Goal: Information Seeking & Learning: Learn about a topic

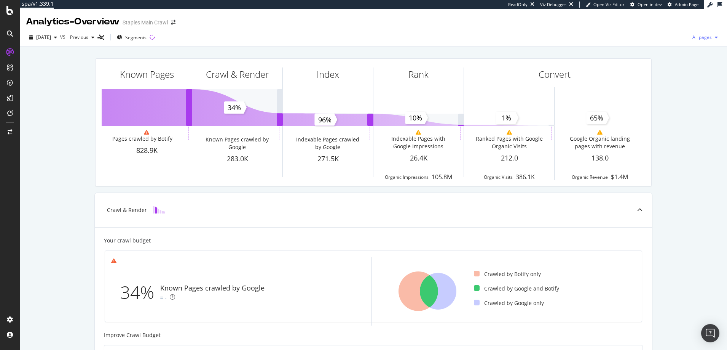
click at [700, 38] on span "All pages" at bounding box center [701, 37] width 22 height 6
click at [641, 39] on span "Indexable pages" at bounding box center [655, 37] width 45 height 7
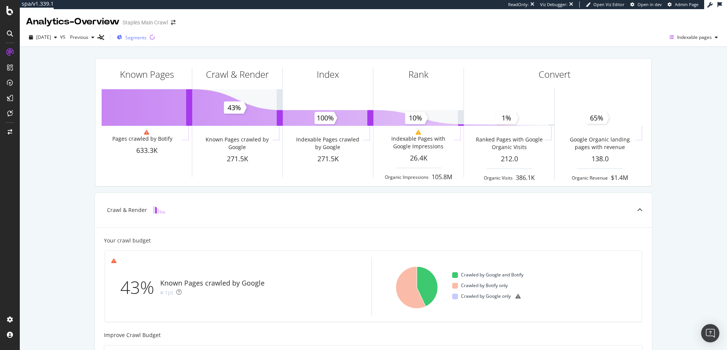
click at [147, 37] on span "Segments" at bounding box center [135, 37] width 21 height 6
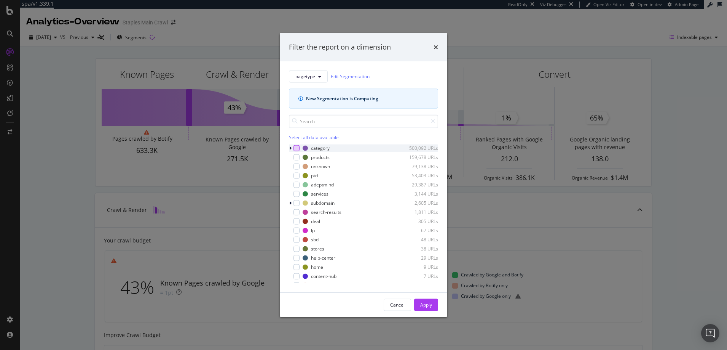
click at [297, 147] on div "modal" at bounding box center [297, 148] width 6 height 6
click at [426, 304] on div "Apply" at bounding box center [426, 304] width 12 height 6
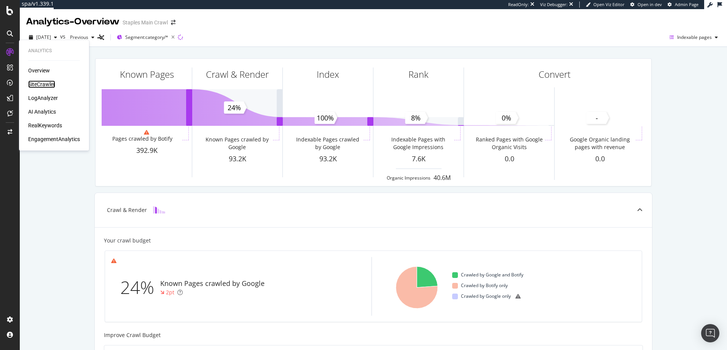
click at [44, 83] on div "SiteCrawler" at bounding box center [41, 84] width 27 height 8
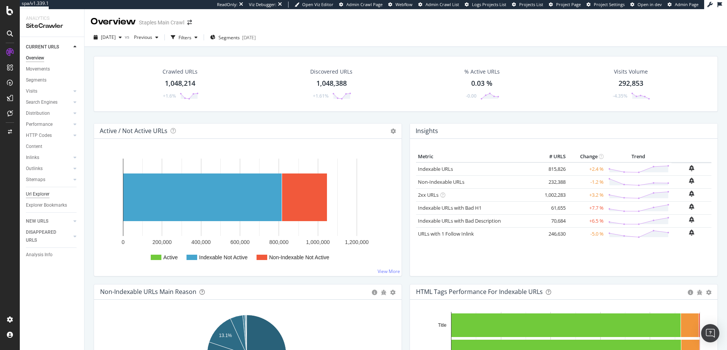
click at [40, 194] on div "Url Explorer" at bounding box center [38, 194] width 24 height 8
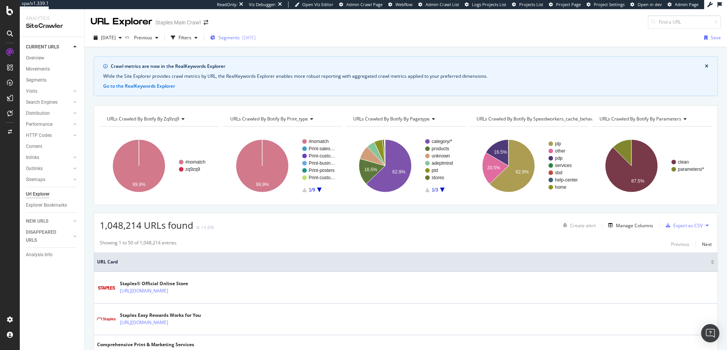
click at [240, 38] on span "Segments" at bounding box center [229, 37] width 21 height 6
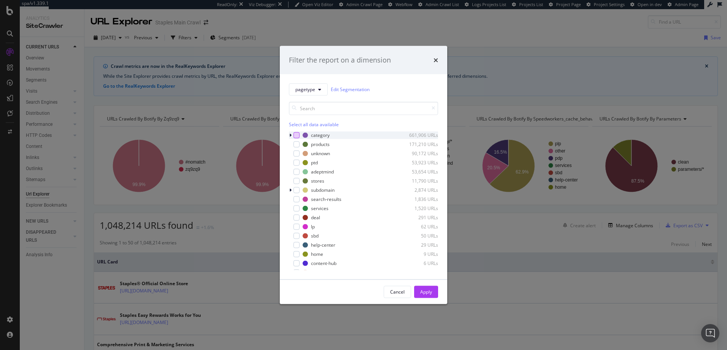
click at [296, 135] on div "modal" at bounding box center [297, 135] width 6 height 6
click at [423, 291] on div "Apply" at bounding box center [426, 291] width 12 height 6
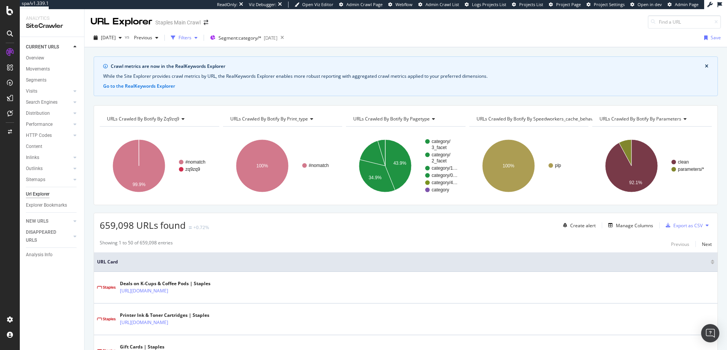
click at [192, 38] on div "Filters" at bounding box center [185, 37] width 13 height 6
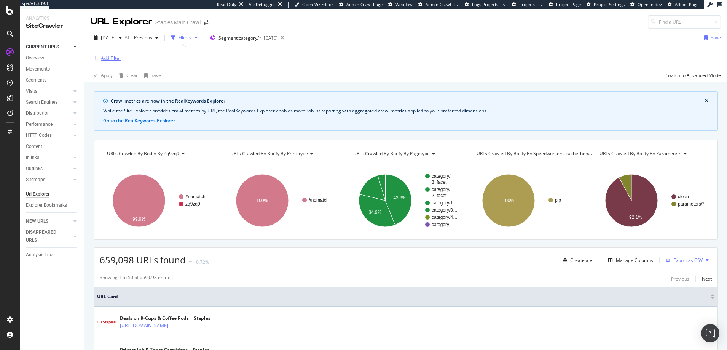
click at [117, 58] on div "Add Filter" at bounding box center [111, 58] width 20 height 6
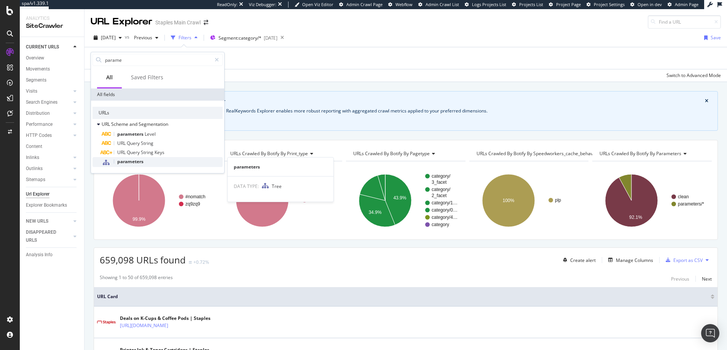
type input "parame"
click at [133, 160] on span "parameters" at bounding box center [130, 161] width 26 height 6
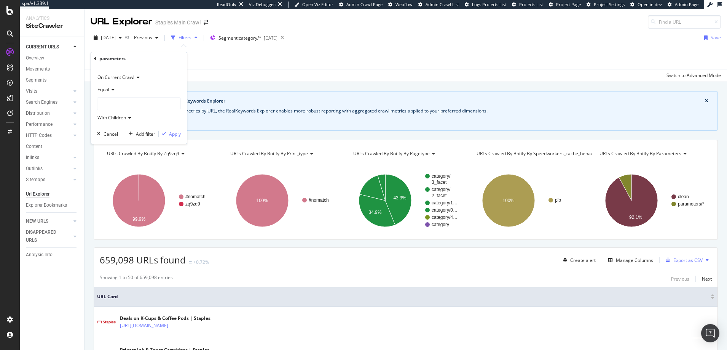
click at [113, 89] on icon at bounding box center [111, 89] width 5 height 5
click at [95, 58] on icon at bounding box center [95, 58] width 2 height 5
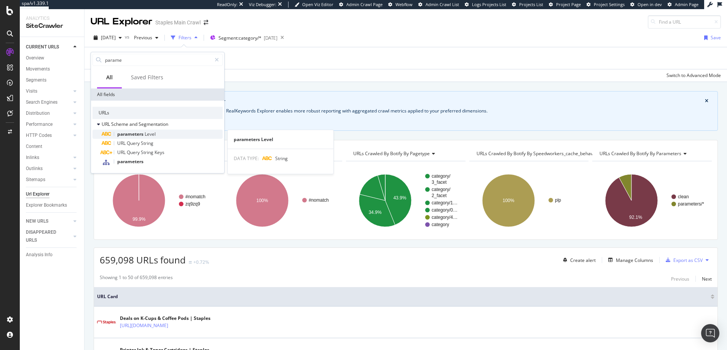
click at [128, 134] on span "parameters" at bounding box center [130, 134] width 27 height 6
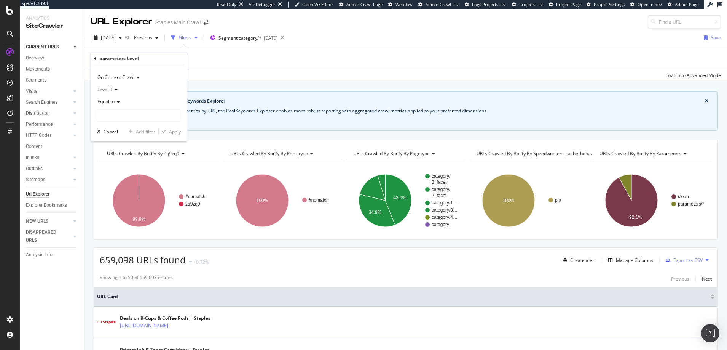
click at [110, 59] on div "parameters Level" at bounding box center [119, 58] width 40 height 6
click at [95, 58] on icon at bounding box center [95, 58] width 2 height 5
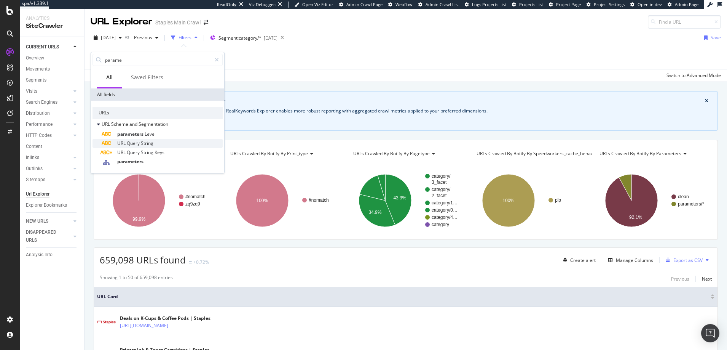
click at [133, 143] on span "Query" at bounding box center [134, 143] width 14 height 6
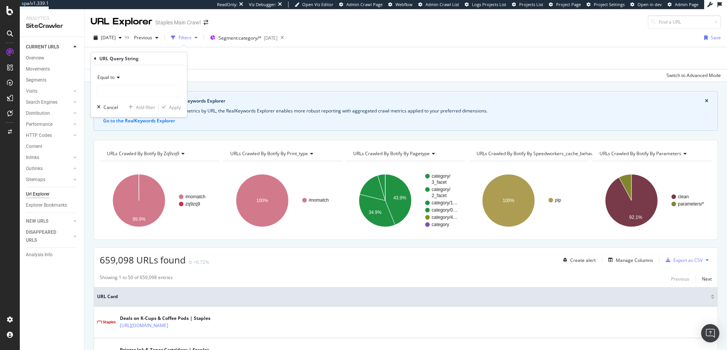
click at [120, 77] on icon at bounding box center [117, 77] width 5 height 5
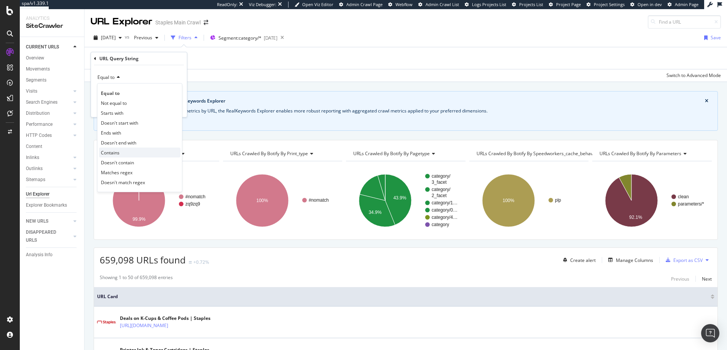
click at [114, 152] on span "Contains" at bounding box center [110, 152] width 19 height 6
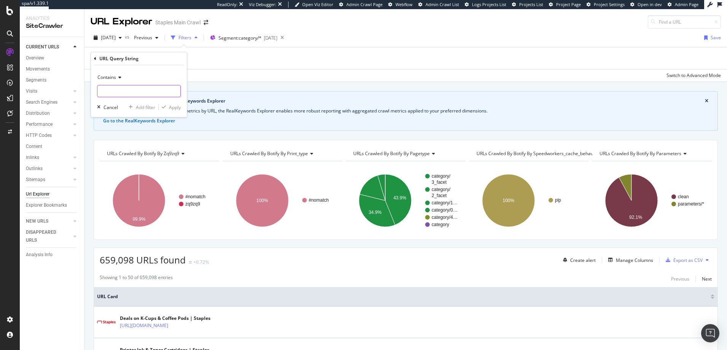
click at [122, 89] on input "text" at bounding box center [138, 91] width 83 height 12
type input "="
click at [174, 107] on div "Apply" at bounding box center [175, 107] width 12 height 6
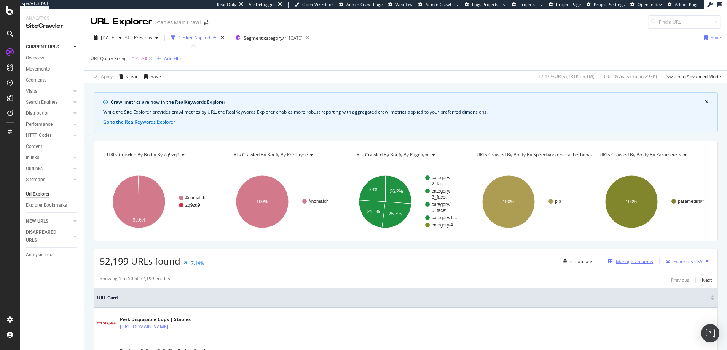
click at [619, 260] on div "Manage Columns" at bounding box center [634, 261] width 37 height 6
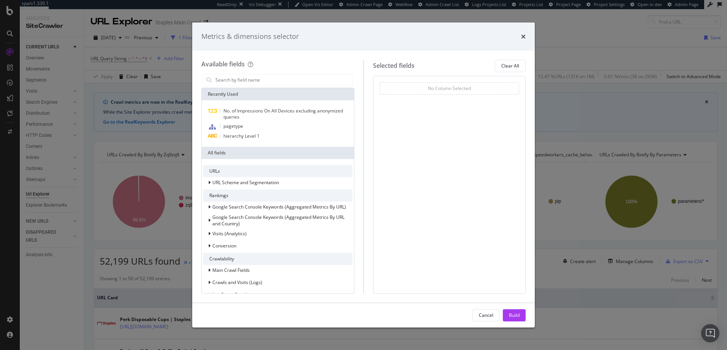
click at [397, 87] on div "No Column Selected" at bounding box center [450, 88] width 140 height 12
click at [282, 78] on input "modal" at bounding box center [284, 79] width 138 height 11
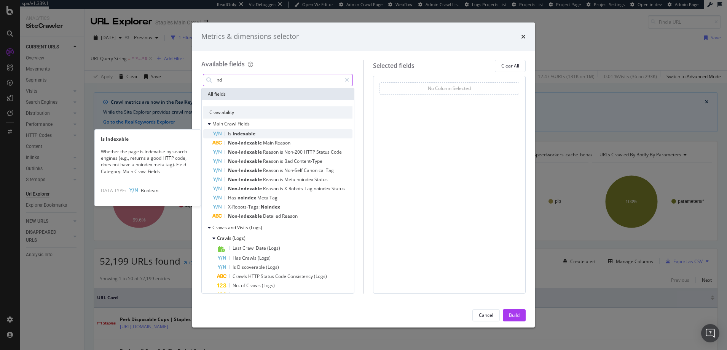
type input "ind"
click at [249, 132] on span "Indexable" at bounding box center [244, 133] width 23 height 6
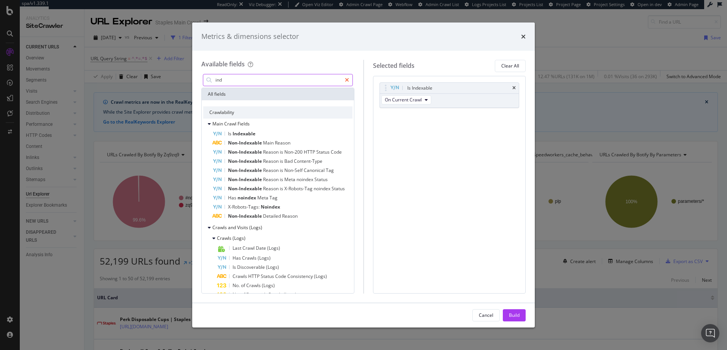
click at [347, 80] on icon "modal" at bounding box center [347, 79] width 4 height 5
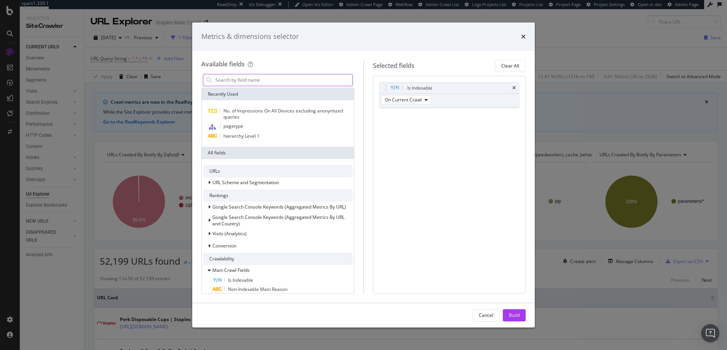
click at [297, 78] on input "modal" at bounding box center [284, 79] width 138 height 11
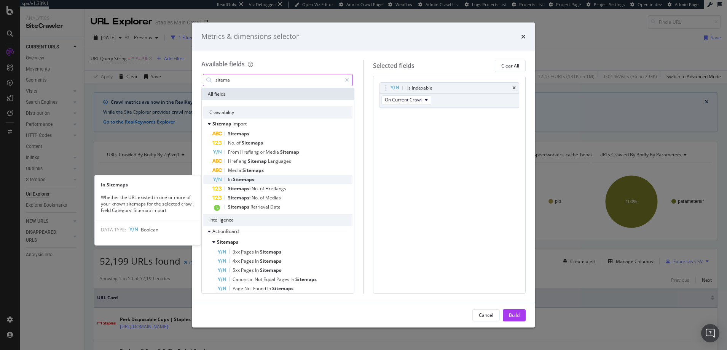
type input "sitema"
click at [247, 178] on span "Sitemaps" at bounding box center [243, 179] width 21 height 6
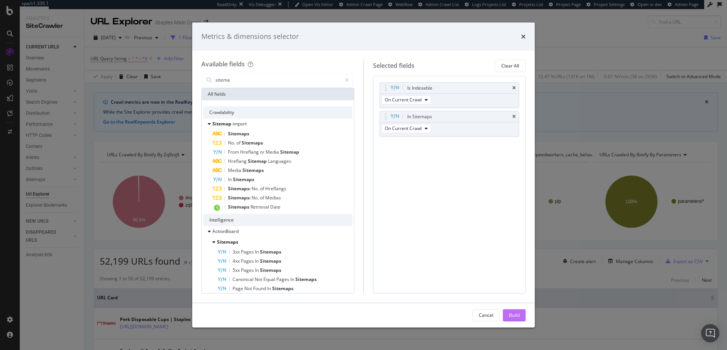
click at [516, 314] on div "Build" at bounding box center [514, 314] width 11 height 6
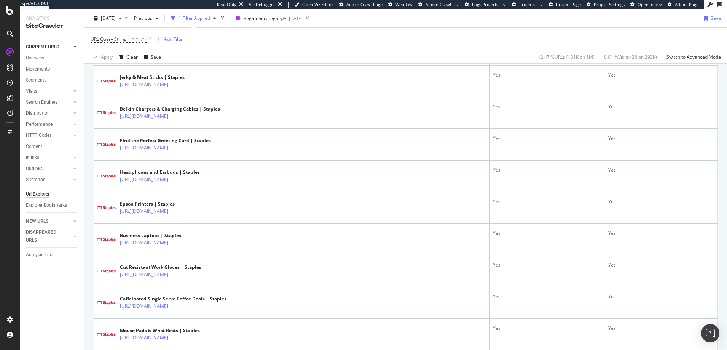
scroll to position [877, 0]
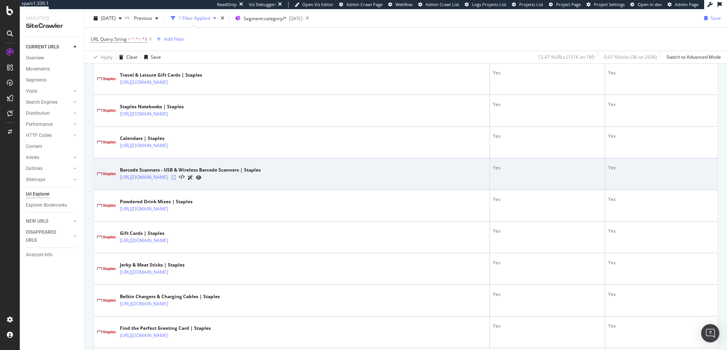
click at [176, 176] on icon at bounding box center [173, 177] width 5 height 5
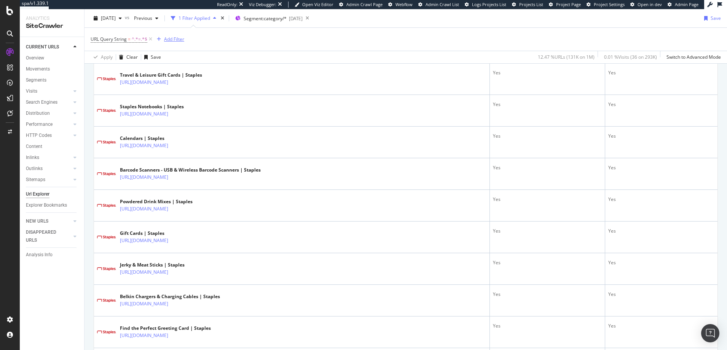
click at [171, 40] on div "Add Filter" at bounding box center [174, 39] width 20 height 6
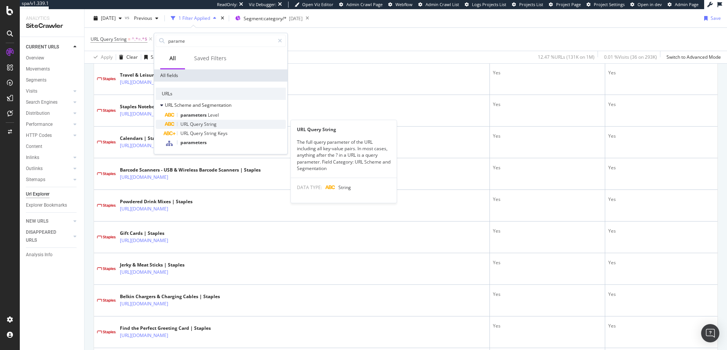
click at [199, 122] on span "Query" at bounding box center [197, 124] width 14 height 6
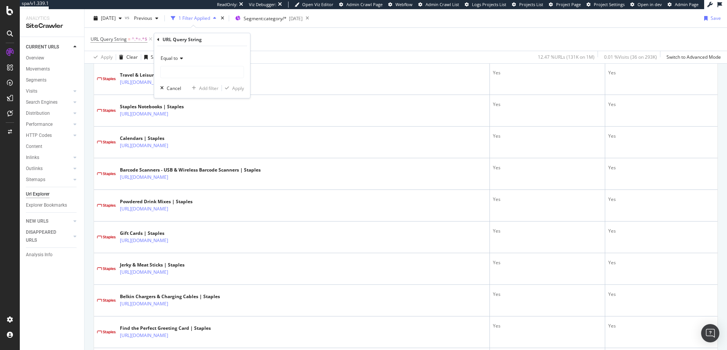
click at [176, 58] on span "Equal to" at bounding box center [169, 58] width 17 height 6
click at [175, 103] on span "Doesn't start with" at bounding box center [182, 104] width 37 height 6
click at [203, 57] on icon at bounding box center [200, 58] width 5 height 5
click at [186, 144] on span "Doesn't contain" at bounding box center [180, 143] width 33 height 6
click at [166, 71] on input "text" at bounding box center [202, 72] width 83 height 12
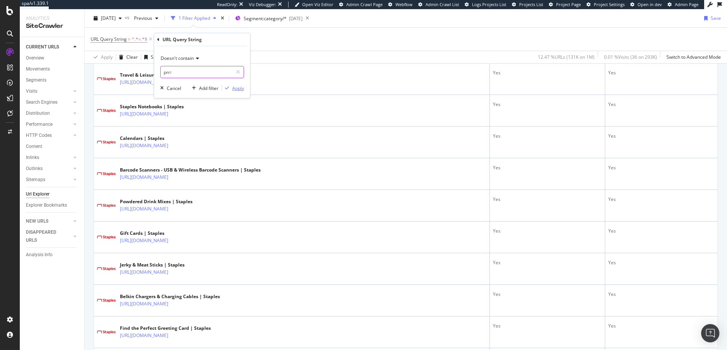
type input "pn="
click at [238, 88] on div "Apply" at bounding box center [238, 88] width 12 height 6
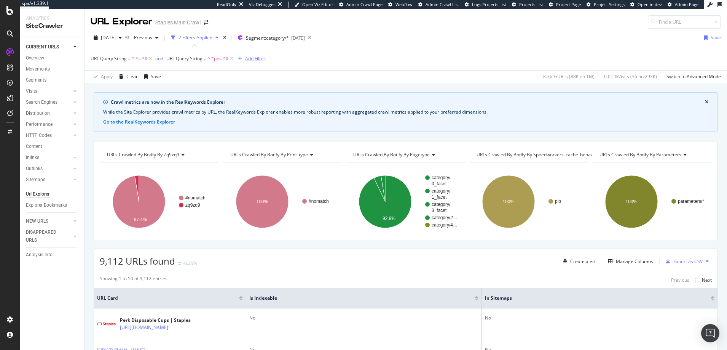
click at [251, 59] on div "Add Filter" at bounding box center [255, 58] width 20 height 6
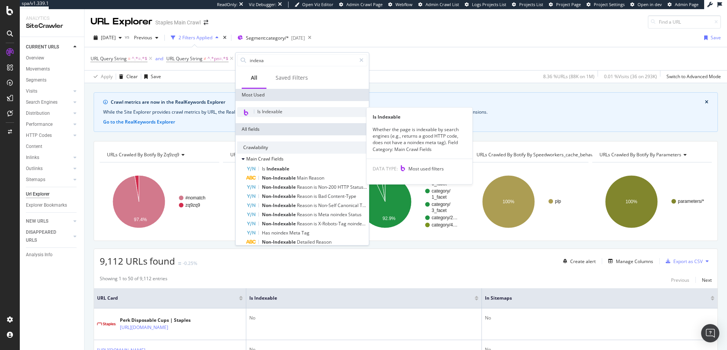
type input "indexa"
click at [276, 111] on span "Is Indexable" at bounding box center [269, 111] width 25 height 6
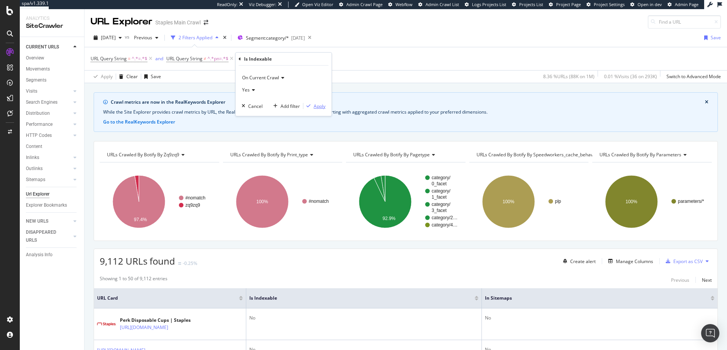
click at [319, 107] on div "Apply" at bounding box center [320, 106] width 12 height 6
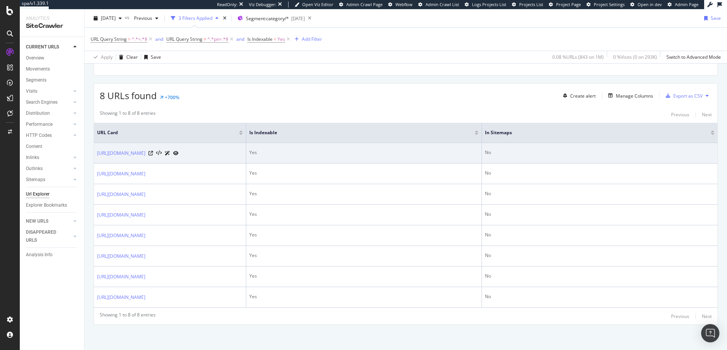
scroll to position [166, 0]
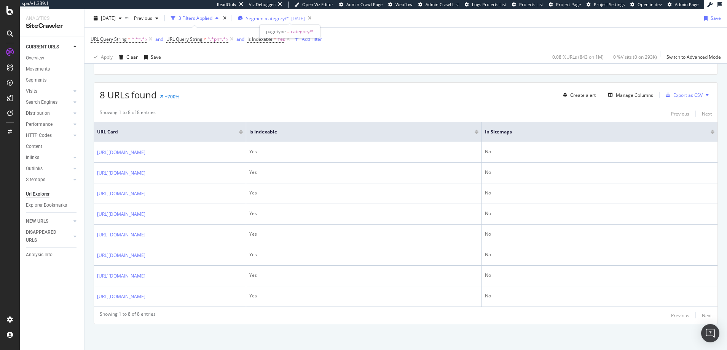
click at [284, 18] on span "Segment: category/*" at bounding box center [267, 18] width 43 height 6
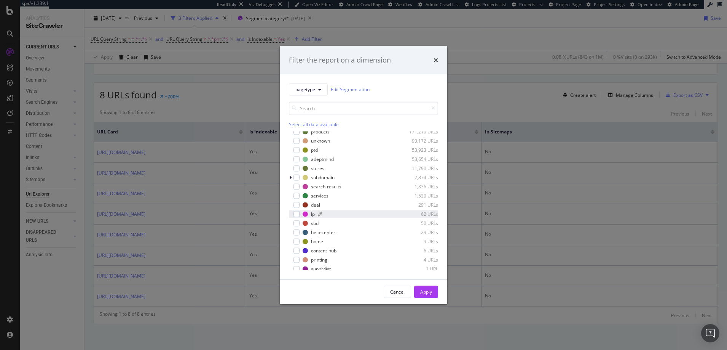
scroll to position [0, 0]
click at [291, 135] on icon "modal" at bounding box center [290, 135] width 2 height 5
click at [436, 59] on icon "times" at bounding box center [436, 60] width 5 height 6
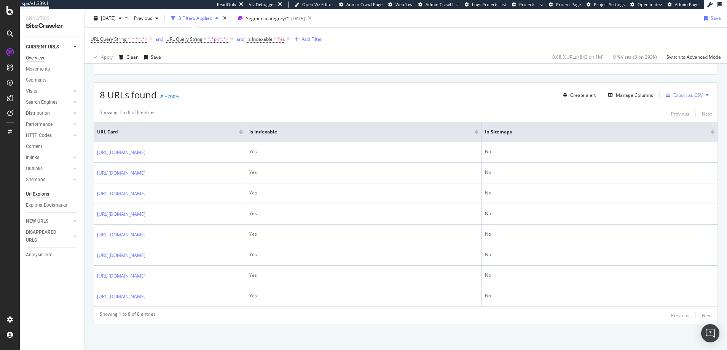
click at [40, 55] on div "Overview" at bounding box center [35, 58] width 18 height 8
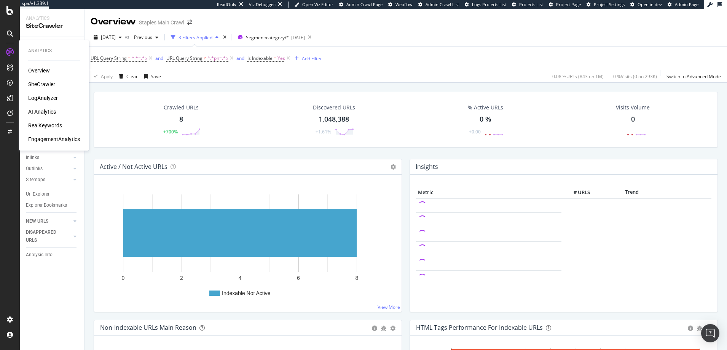
click at [41, 69] on div "Overview" at bounding box center [39, 71] width 22 height 8
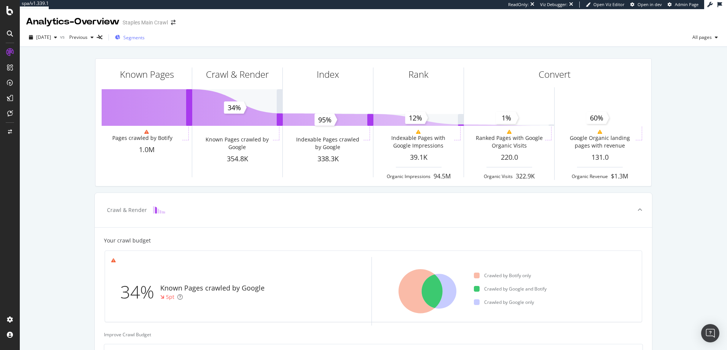
click at [143, 37] on span "Segments" at bounding box center [133, 37] width 21 height 6
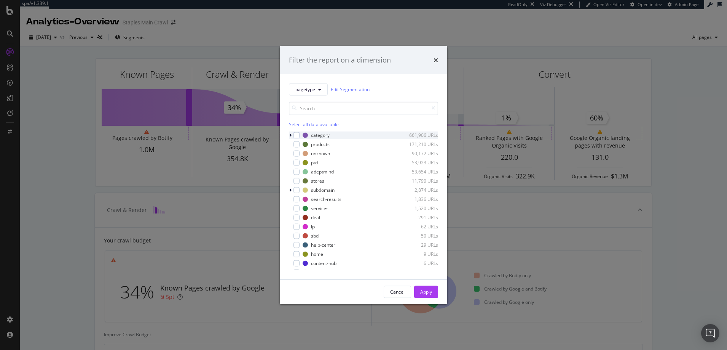
click at [291, 134] on icon "modal" at bounding box center [290, 135] width 2 height 5
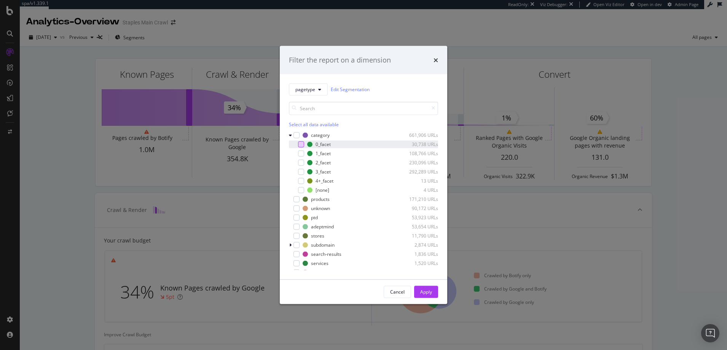
click at [301, 144] on div "modal" at bounding box center [301, 144] width 6 height 6
click at [427, 293] on div "Apply" at bounding box center [426, 291] width 12 height 6
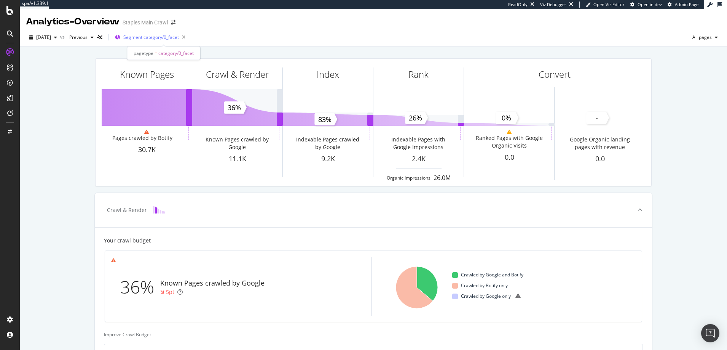
click at [166, 37] on span "Segment: category/0_facet" at bounding box center [151, 37] width 56 height 6
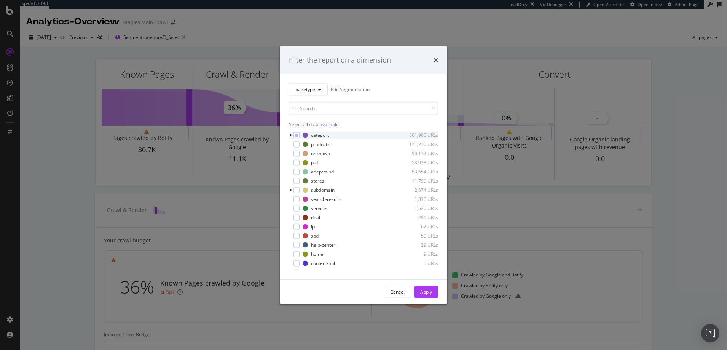
click at [289, 134] on div "modal" at bounding box center [291, 135] width 5 height 8
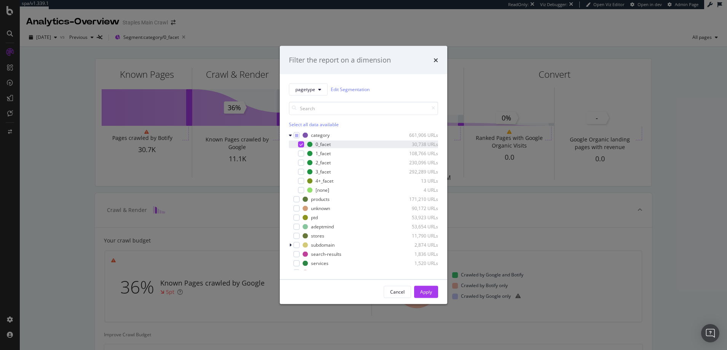
click at [302, 144] on icon "modal" at bounding box center [301, 144] width 3 height 4
click at [302, 153] on div "modal" at bounding box center [301, 153] width 6 height 6
click at [428, 291] on div "Apply" at bounding box center [426, 291] width 12 height 6
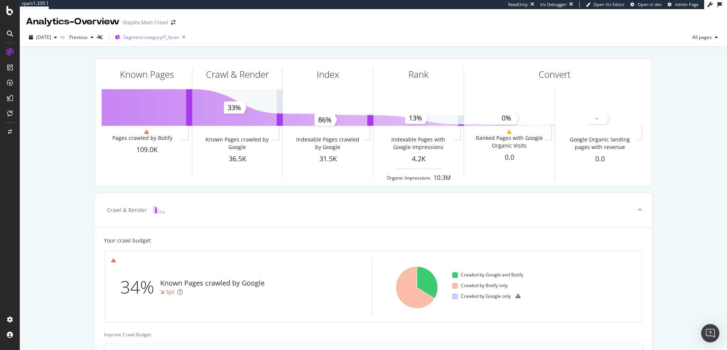
click at [165, 37] on span "Segment: category/1_facet" at bounding box center [151, 37] width 56 height 6
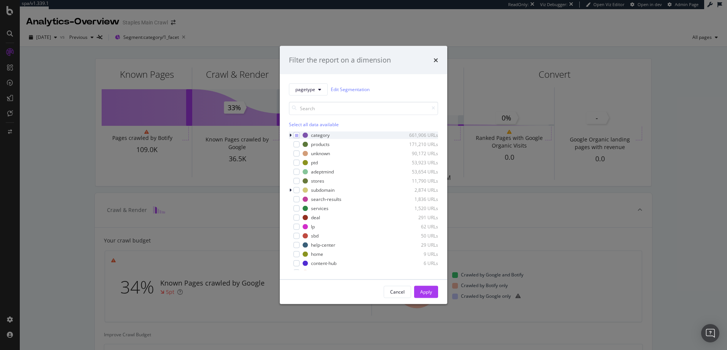
click at [290, 133] on icon "modal" at bounding box center [290, 135] width 2 height 5
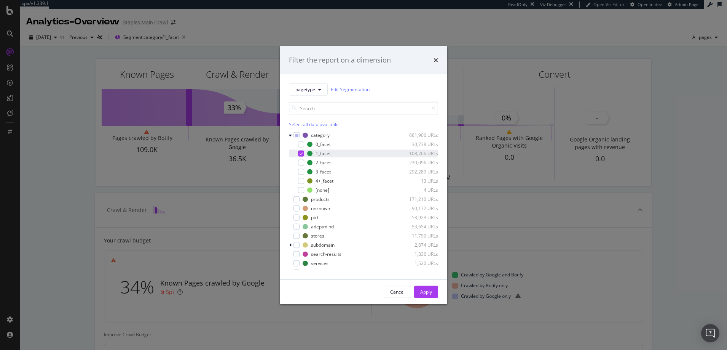
click at [302, 153] on icon "modal" at bounding box center [301, 153] width 3 height 4
click at [302, 161] on div "modal" at bounding box center [301, 162] width 6 height 6
click at [426, 292] on div "Apply" at bounding box center [426, 291] width 12 height 6
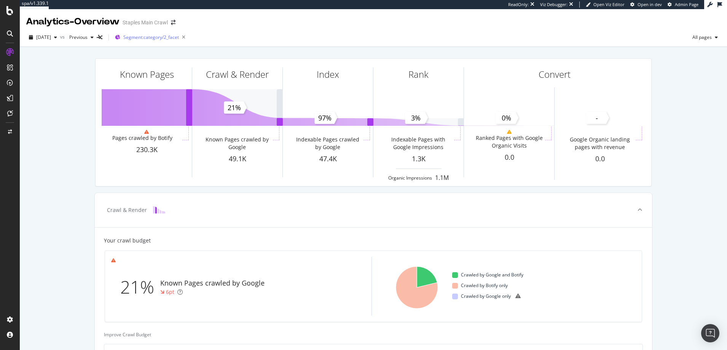
click at [144, 37] on span "Segment: category/2_facet" at bounding box center [151, 37] width 56 height 6
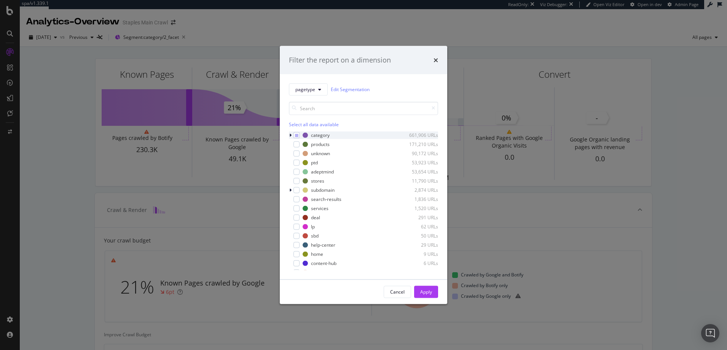
click at [291, 134] on icon "modal" at bounding box center [290, 135] width 2 height 5
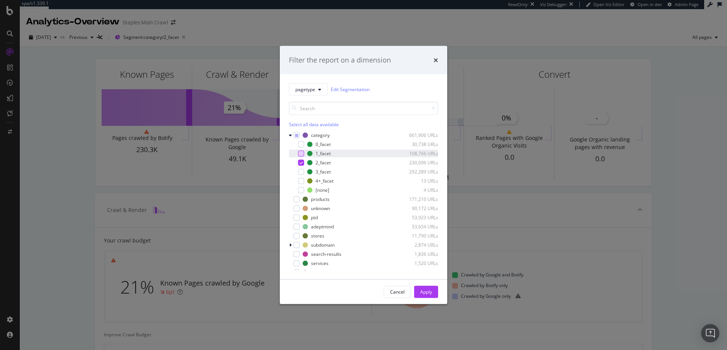
click at [300, 153] on div "modal" at bounding box center [301, 153] width 6 height 6
click at [300, 161] on icon "modal" at bounding box center [301, 162] width 3 height 4
click at [430, 288] on div "Apply" at bounding box center [426, 291] width 12 height 11
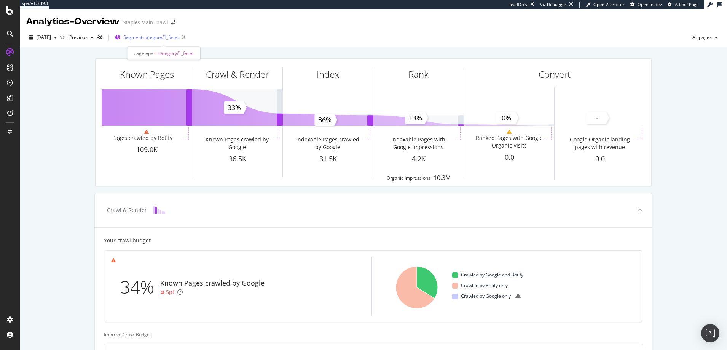
click at [165, 36] on span "Segment: category/1_facet" at bounding box center [151, 37] width 56 height 6
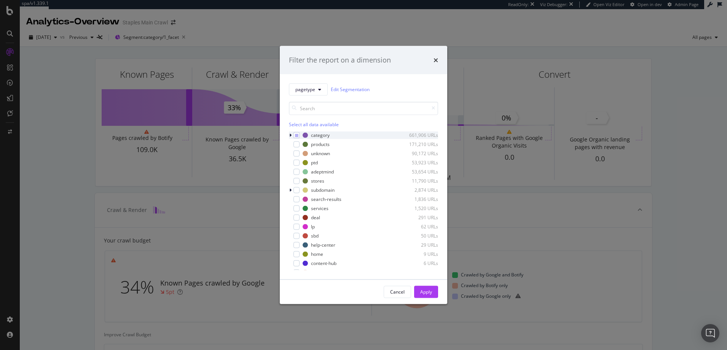
click at [290, 133] on icon "modal" at bounding box center [290, 135] width 2 height 5
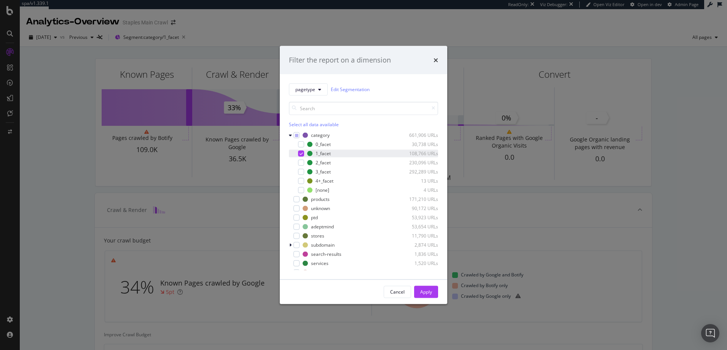
click at [300, 152] on icon "modal" at bounding box center [301, 153] width 3 height 4
click at [302, 172] on div "modal" at bounding box center [301, 171] width 6 height 6
click at [427, 291] on div "Apply" at bounding box center [426, 291] width 12 height 6
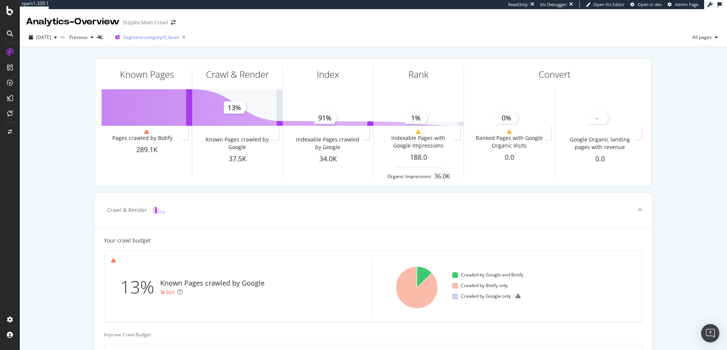
click at [164, 37] on span "Segment: category/3_facet" at bounding box center [151, 37] width 56 height 6
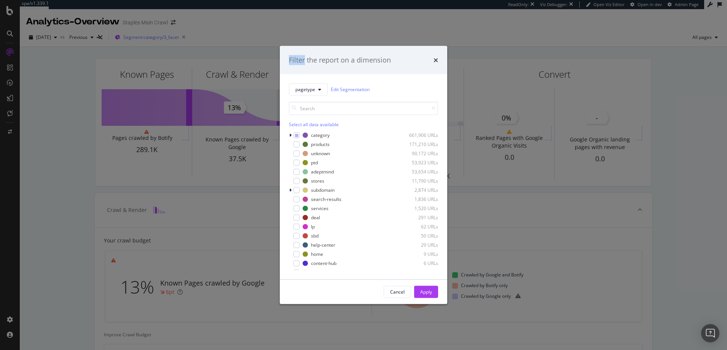
click at [164, 37] on div "Filter the report on a dimension pagetype Edit Segmentation Select all data ava…" at bounding box center [363, 175] width 727 height 350
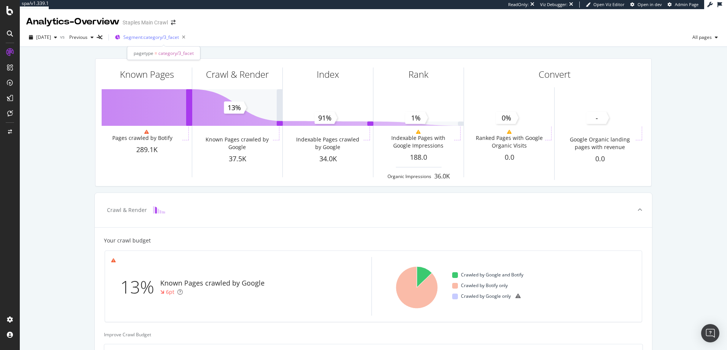
click at [164, 37] on span "Segment: category/3_facet" at bounding box center [151, 37] width 56 height 6
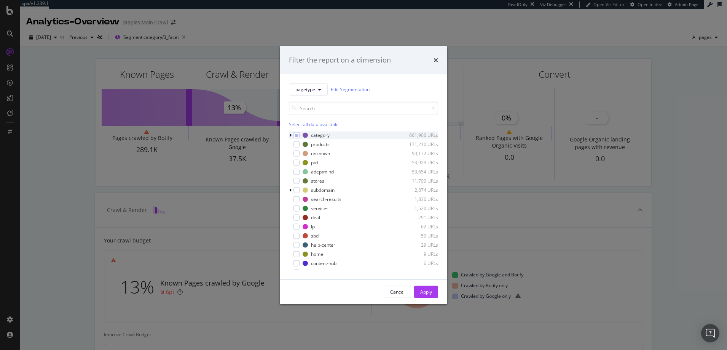
click at [290, 134] on icon "modal" at bounding box center [290, 135] width 2 height 5
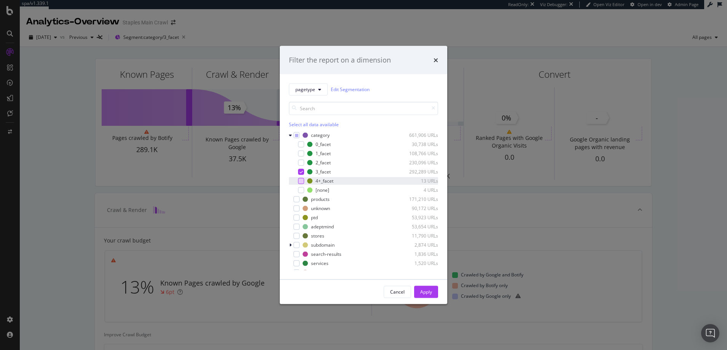
click at [303, 181] on div "modal" at bounding box center [301, 180] width 6 height 6
click at [302, 172] on icon "modal" at bounding box center [301, 171] width 3 height 4
click at [426, 292] on div "Apply" at bounding box center [426, 291] width 12 height 6
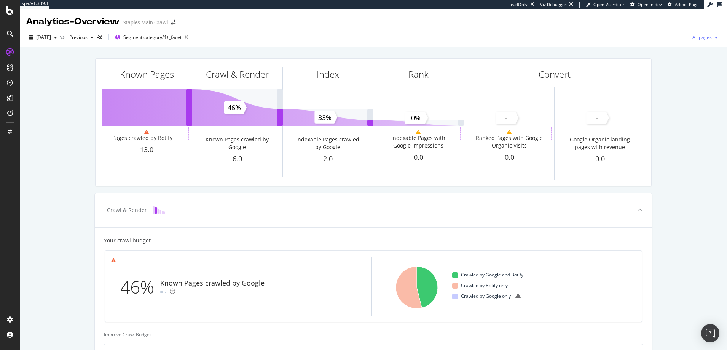
click at [699, 38] on span "All pages" at bounding box center [701, 37] width 22 height 6
click at [643, 38] on span "Indexable pages" at bounding box center [655, 37] width 45 height 7
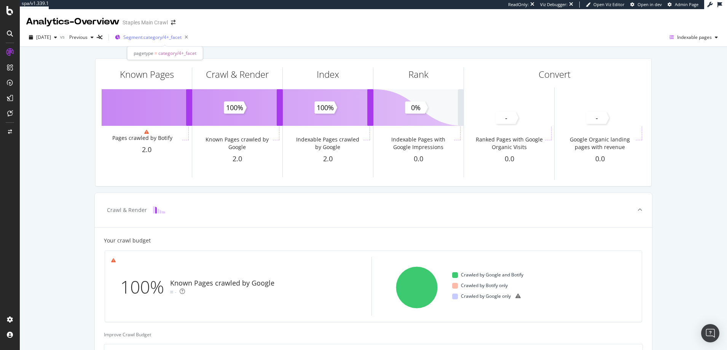
click at [182, 36] on span "Segment: category/4+_facet" at bounding box center [152, 37] width 58 height 6
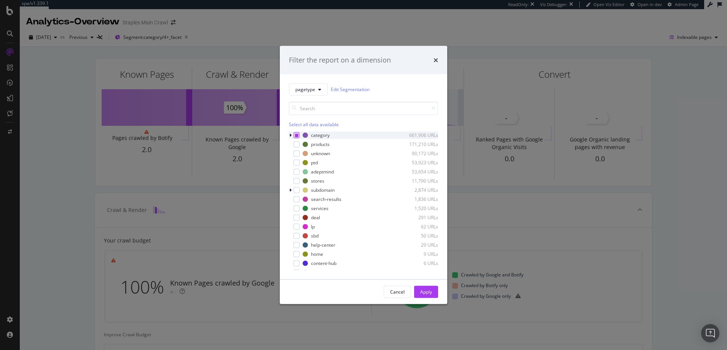
click at [298, 134] on icon "modal" at bounding box center [296, 135] width 3 height 4
click at [424, 292] on div "Apply" at bounding box center [426, 291] width 12 height 6
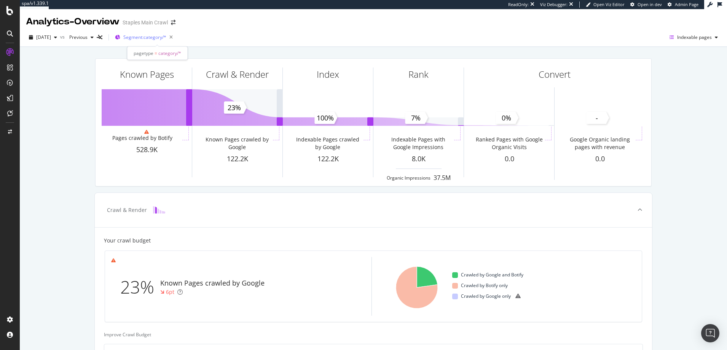
click at [159, 36] on span "Segment: category/*" at bounding box center [144, 37] width 43 height 6
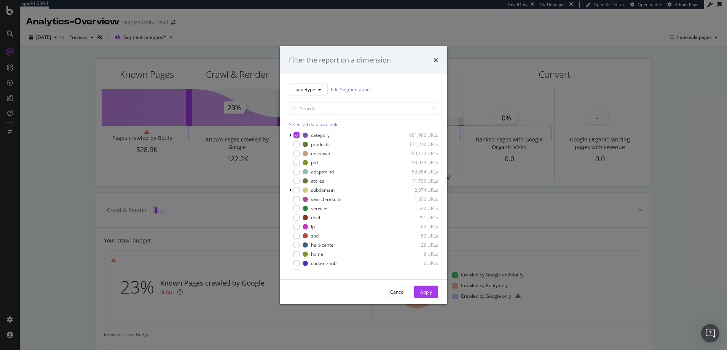
click at [88, 127] on div "Filter the report on a dimension pagetype Edit Segmentation Select all data ava…" at bounding box center [363, 175] width 727 height 350
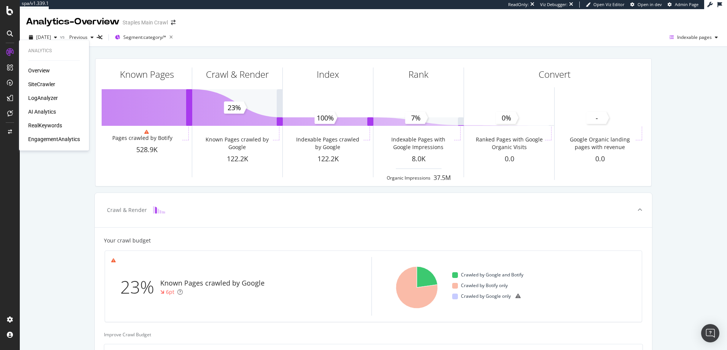
click at [45, 84] on div "SiteCrawler" at bounding box center [41, 84] width 27 height 8
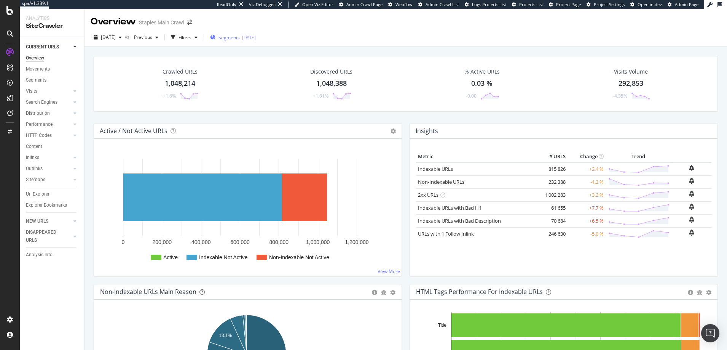
click at [240, 40] on span "Segments" at bounding box center [229, 37] width 21 height 6
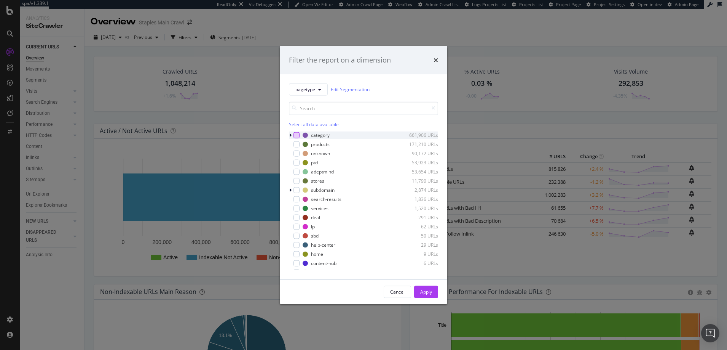
click at [298, 135] on div "modal" at bounding box center [297, 135] width 6 height 6
click at [423, 291] on div "Apply" at bounding box center [426, 291] width 12 height 6
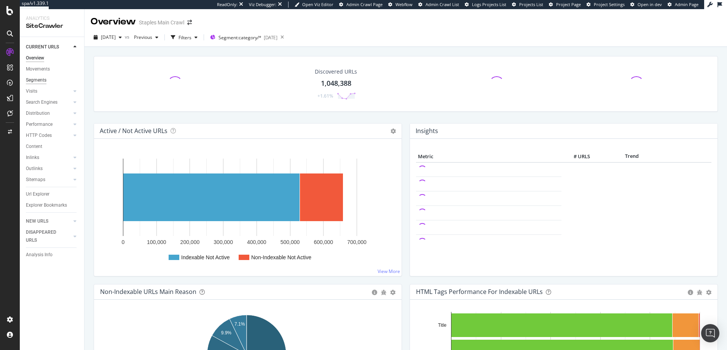
click at [34, 80] on div "Segments" at bounding box center [36, 80] width 21 height 8
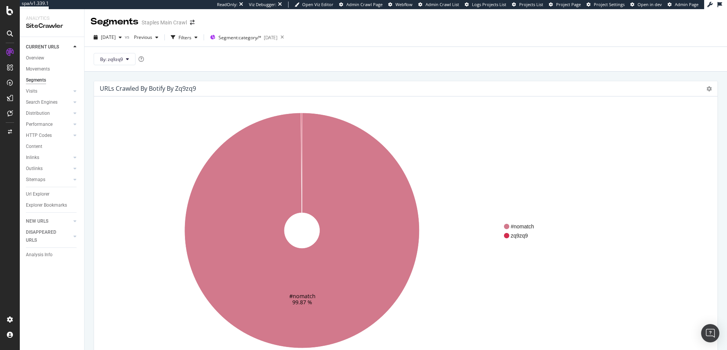
click at [187, 90] on h4 "URLs Crawled By Botify By zq9zq9" at bounding box center [148, 88] width 96 height 10
click at [125, 58] on button "By: zq9zq9" at bounding box center [115, 59] width 42 height 12
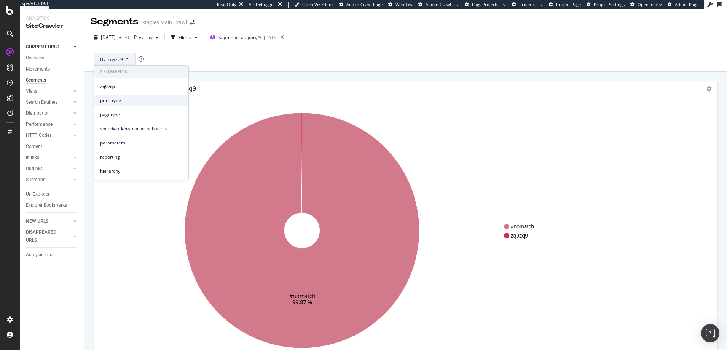
click at [105, 100] on span "print_type" at bounding box center [141, 100] width 82 height 7
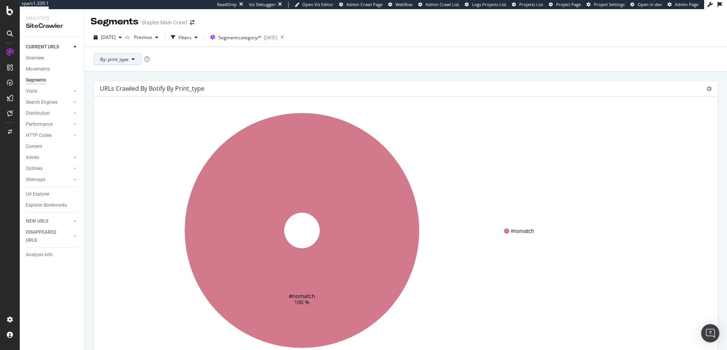
click at [134, 58] on icon at bounding box center [133, 59] width 3 height 5
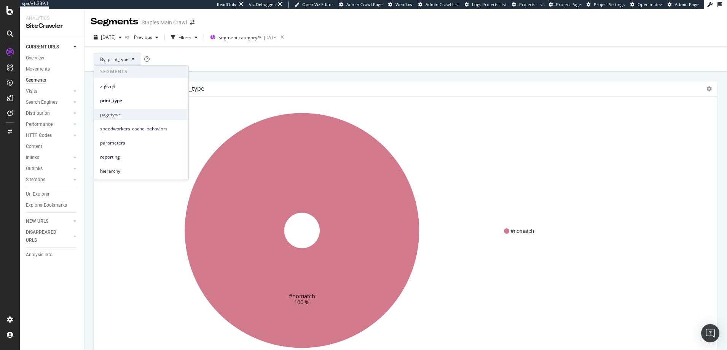
click at [106, 113] on span "pagetype" at bounding box center [141, 114] width 82 height 7
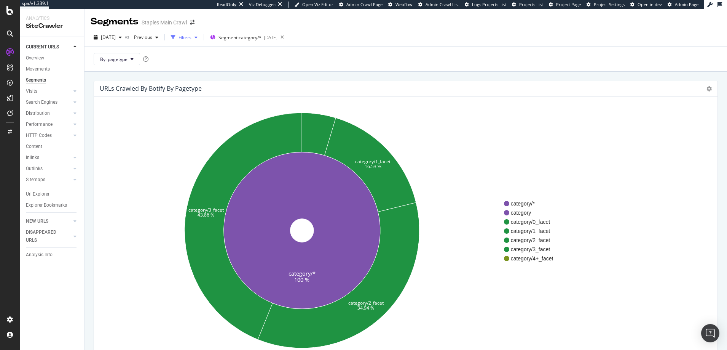
click at [198, 37] on icon "button" at bounding box center [196, 37] width 3 height 5
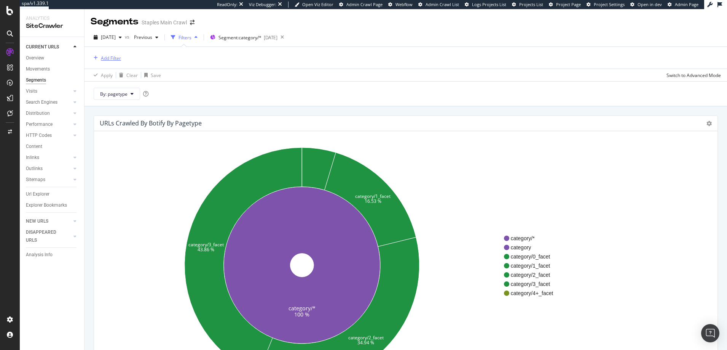
click at [113, 56] on div "Add Filter" at bounding box center [111, 58] width 20 height 6
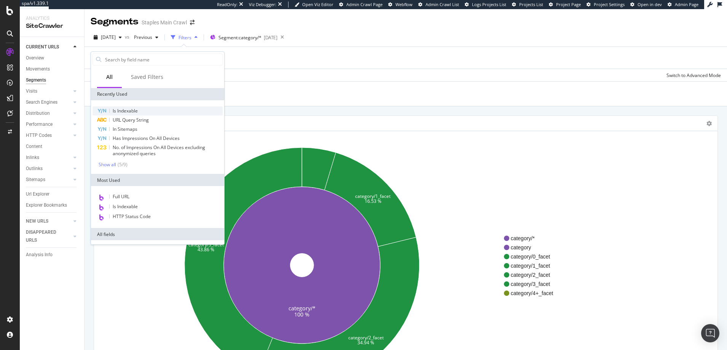
click at [126, 112] on span "Is Indexable" at bounding box center [125, 110] width 25 height 6
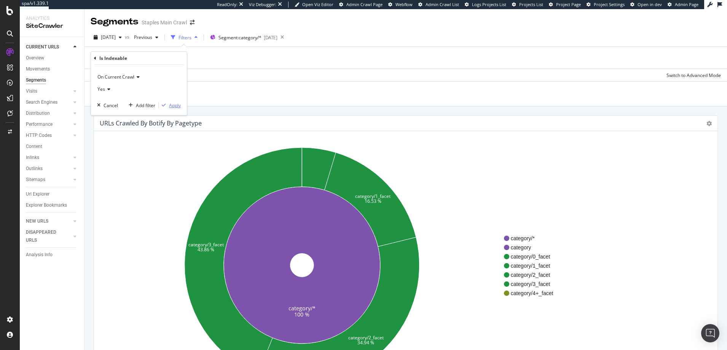
click at [175, 106] on div "Apply" at bounding box center [175, 105] width 12 height 6
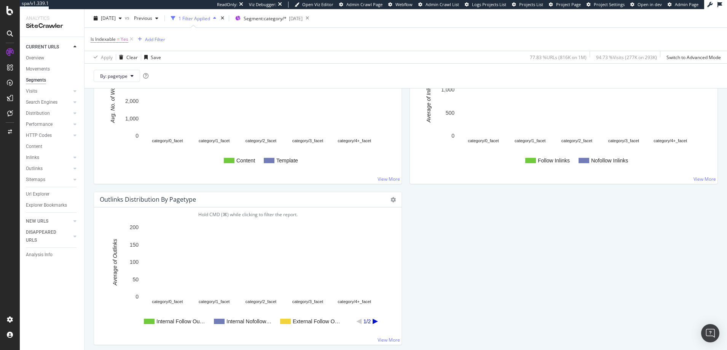
scroll to position [855, 0]
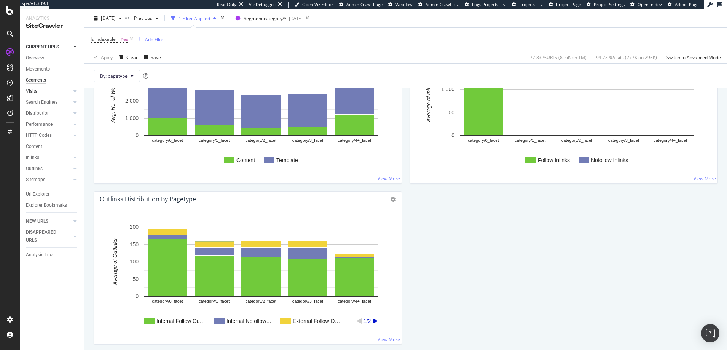
click at [30, 92] on div "Visits" at bounding box center [31, 91] width 11 height 8
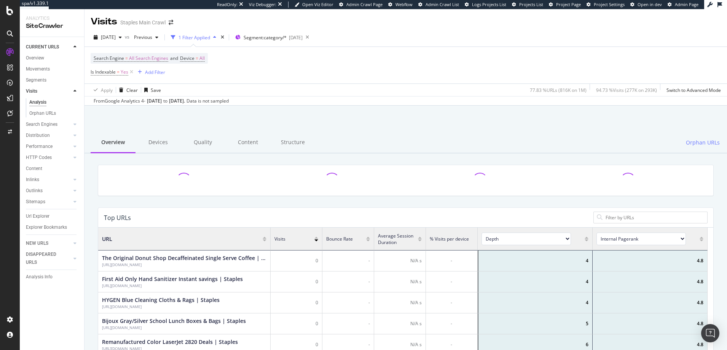
scroll to position [223, 604]
click at [203, 144] on div "Quality" at bounding box center [203, 142] width 45 height 21
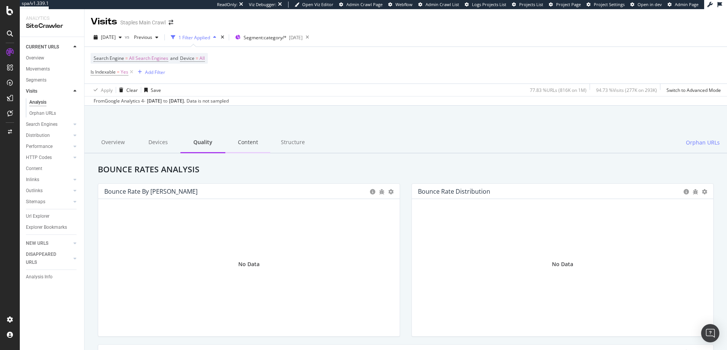
click at [245, 144] on div "Content" at bounding box center [247, 142] width 45 height 21
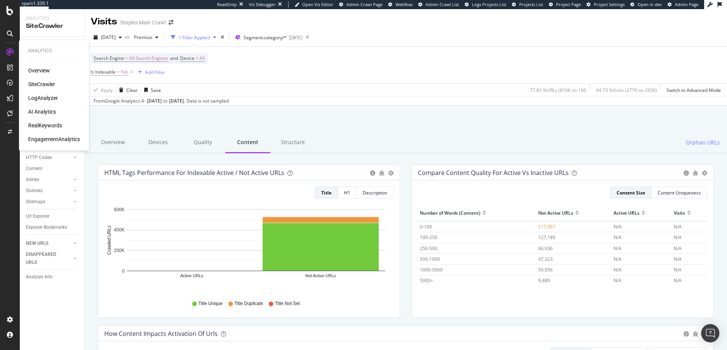
click at [44, 97] on div "LogAnalyzer" at bounding box center [43, 98] width 30 height 8
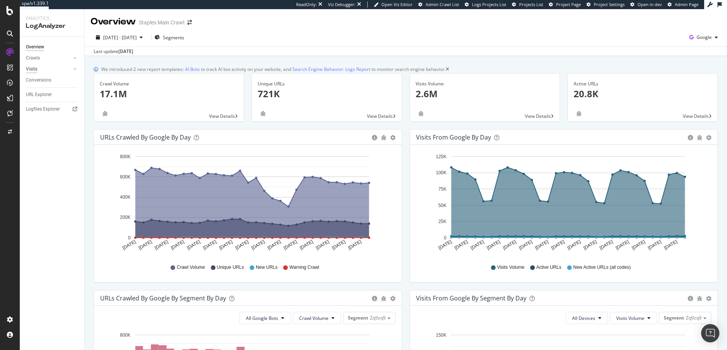
click at [34, 68] on div "Visits" at bounding box center [31, 69] width 11 height 8
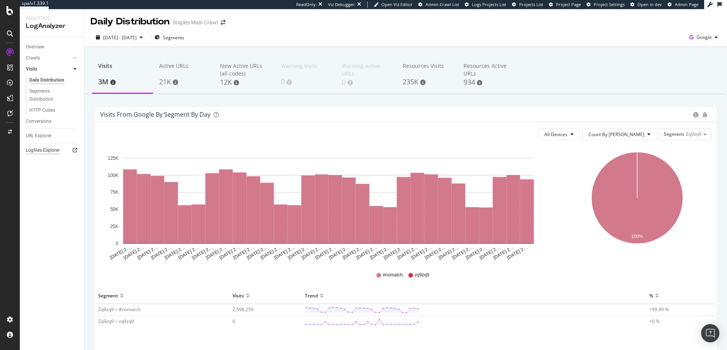
click at [47, 150] on div "Logfiles Explorer" at bounding box center [43, 150] width 34 height 8
click at [686, 136] on span "Zq9zq9" at bounding box center [694, 134] width 16 height 6
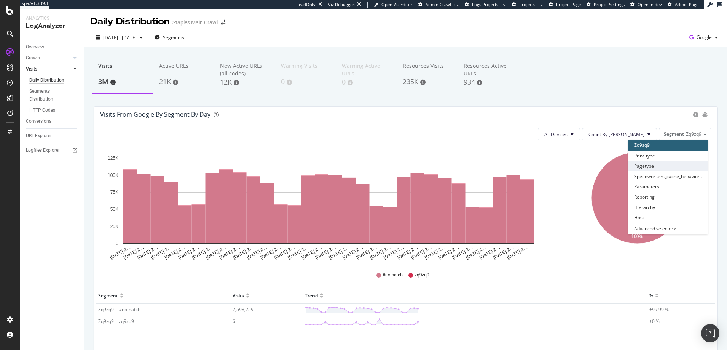
click at [639, 166] on div "Pagetype" at bounding box center [668, 166] width 79 height 10
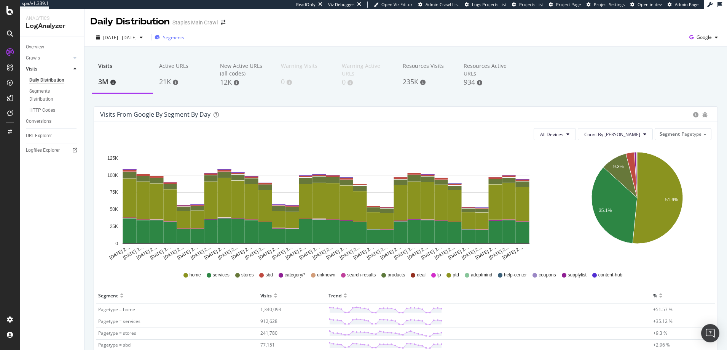
click at [184, 37] on span "Segments" at bounding box center [173, 37] width 21 height 6
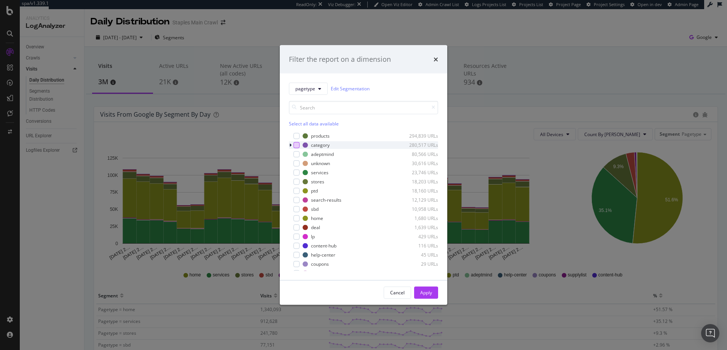
click at [297, 144] on div "modal" at bounding box center [297, 145] width 6 height 6
click at [427, 291] on div "Apply" at bounding box center [426, 292] width 12 height 6
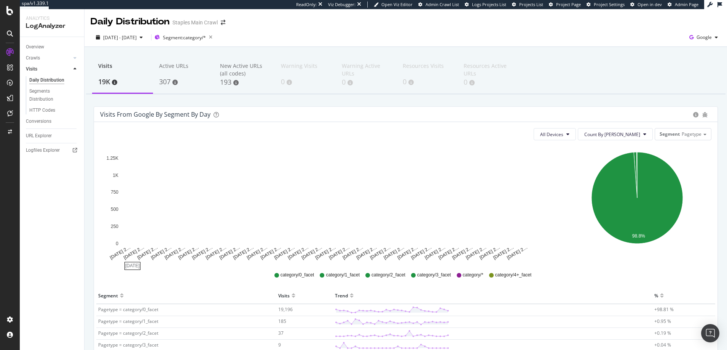
scroll to position [86, 0]
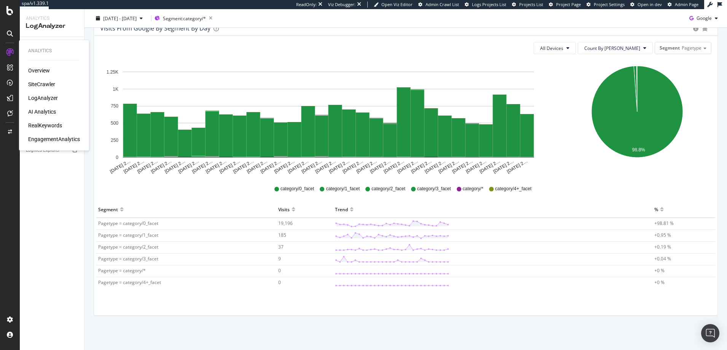
click at [43, 71] on div "Overview" at bounding box center [39, 71] width 22 height 8
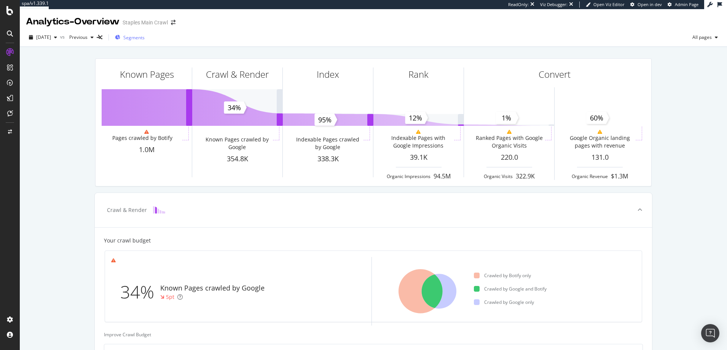
click at [145, 38] on span "Segments" at bounding box center [133, 37] width 21 height 6
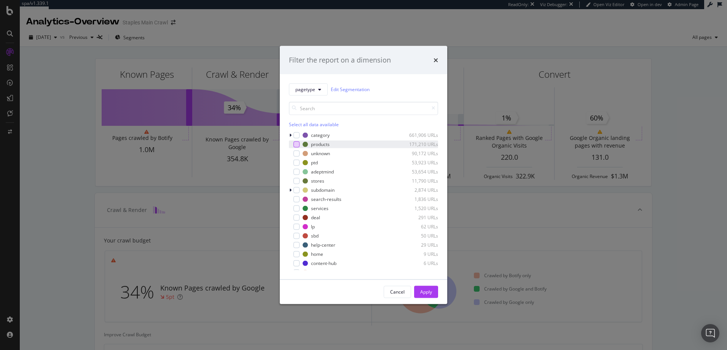
click at [296, 143] on div "modal" at bounding box center [297, 144] width 6 height 6
click at [428, 292] on div "Apply" at bounding box center [426, 291] width 12 height 6
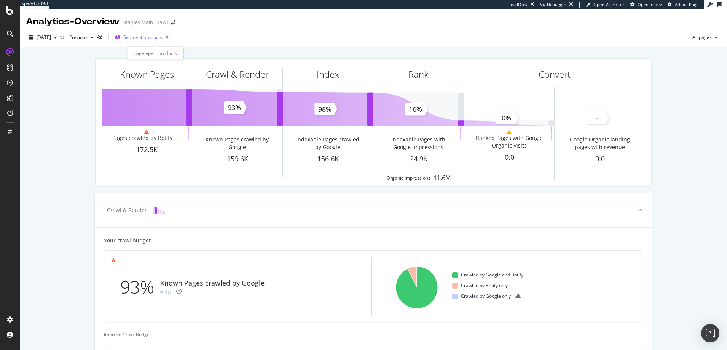
click at [142, 37] on span "Segment: products" at bounding box center [142, 37] width 39 height 6
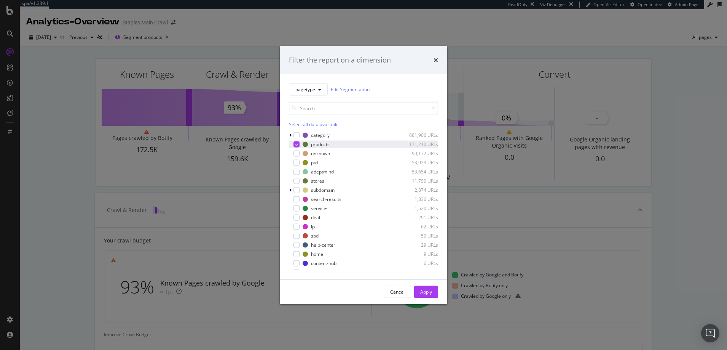
click at [296, 144] on icon "modal" at bounding box center [296, 144] width 3 height 4
click at [423, 290] on div "Apply" at bounding box center [426, 291] width 12 height 6
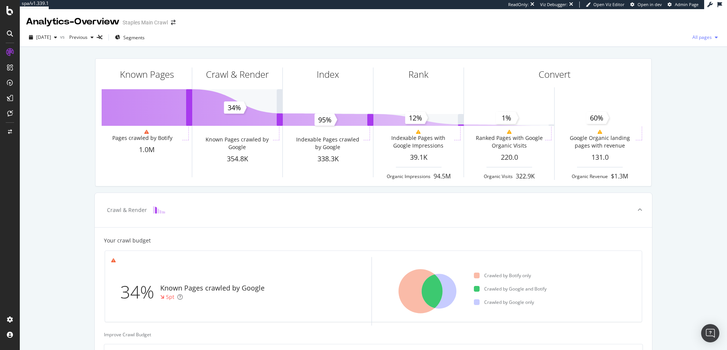
click at [698, 38] on span "All pages" at bounding box center [701, 37] width 22 height 6
click at [643, 39] on span "Indexable pages" at bounding box center [655, 37] width 45 height 7
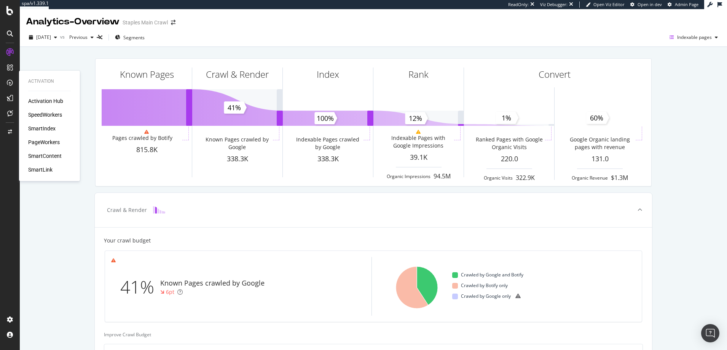
click at [41, 113] on div "SpeedWorkers" at bounding box center [45, 115] width 34 height 8
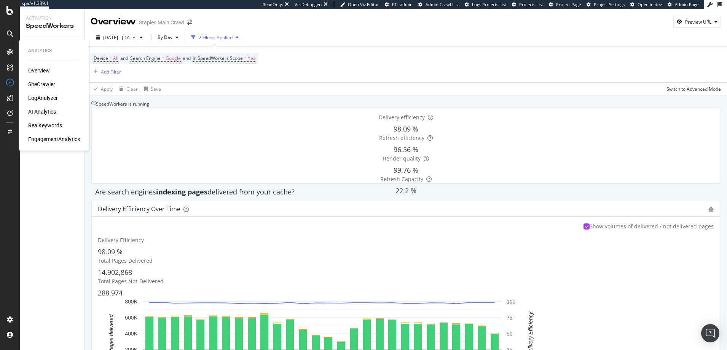
click at [45, 84] on div "SiteCrawler" at bounding box center [41, 84] width 27 height 8
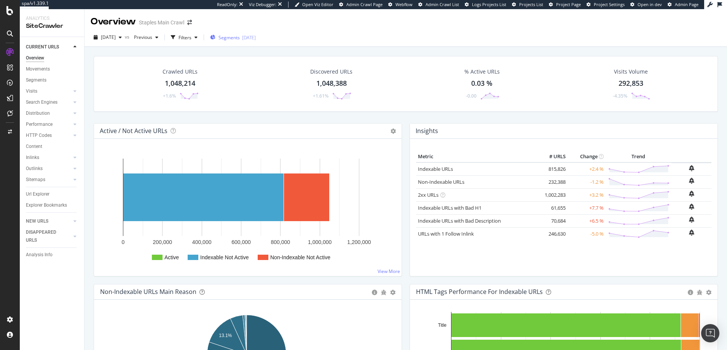
click at [240, 37] on span "Segments" at bounding box center [229, 37] width 21 height 6
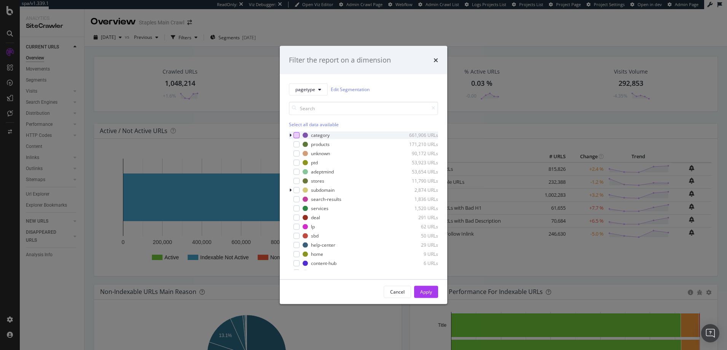
click at [296, 135] on div "modal" at bounding box center [297, 135] width 6 height 6
click at [426, 289] on div "Apply" at bounding box center [426, 291] width 12 height 6
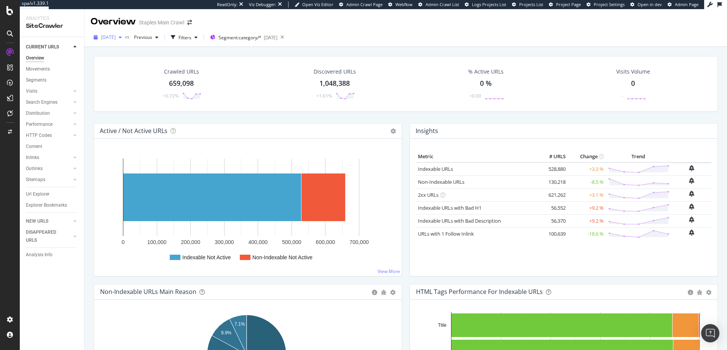
click at [116, 37] on span "[DATE]" at bounding box center [108, 37] width 15 height 6
click at [115, 63] on div "[DATE]" at bounding box center [122, 64] width 40 height 7
click at [257, 38] on span "Segment: category/*" at bounding box center [240, 37] width 43 height 6
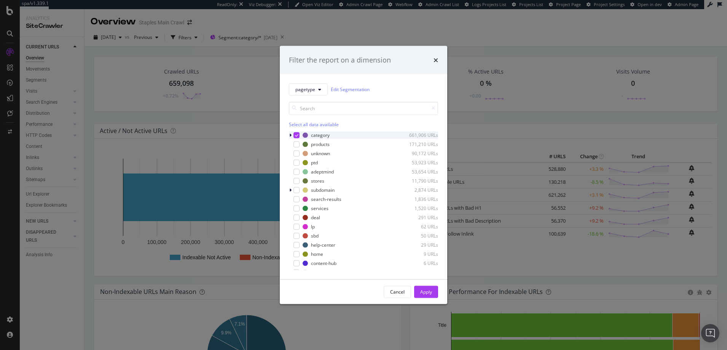
click at [291, 135] on icon "modal" at bounding box center [290, 135] width 2 height 5
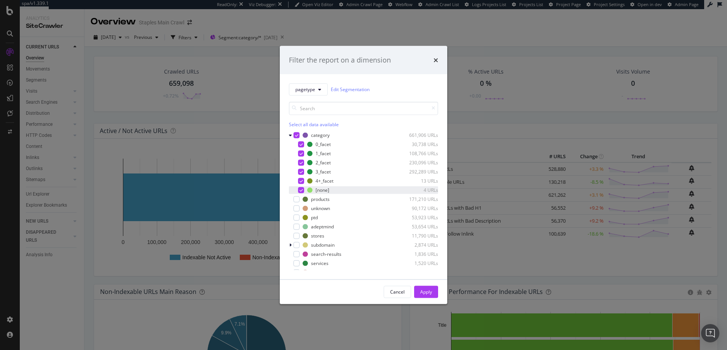
click at [302, 190] on icon "modal" at bounding box center [301, 190] width 3 height 4
click at [426, 291] on div "Apply" at bounding box center [426, 291] width 12 height 6
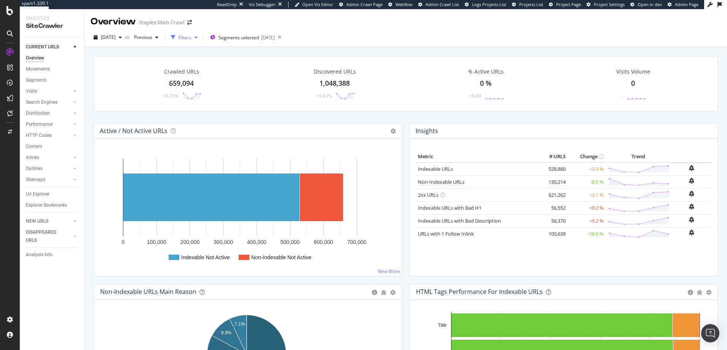
click at [192, 38] on div "Filters" at bounding box center [185, 37] width 13 height 6
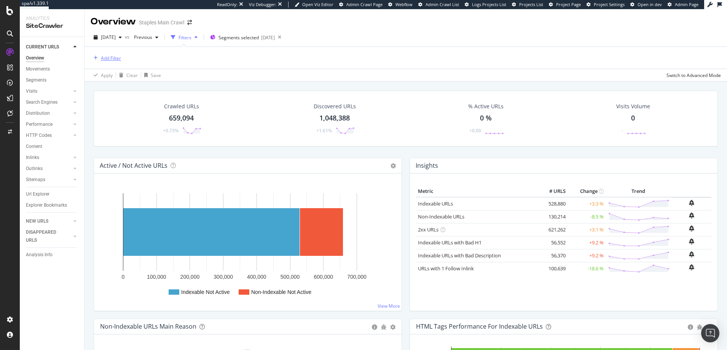
click at [110, 56] on div "Add Filter" at bounding box center [111, 58] width 20 height 6
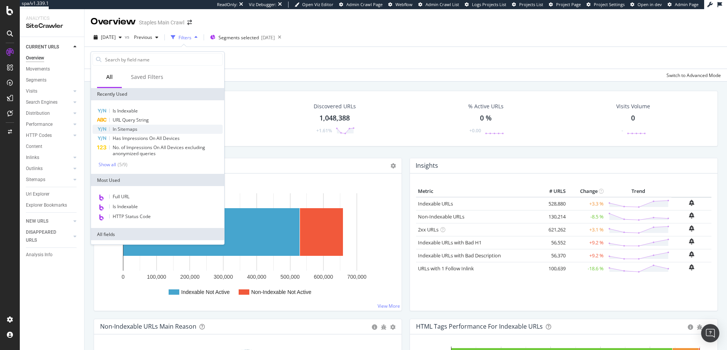
click at [132, 128] on span "In Sitemaps" at bounding box center [125, 129] width 25 height 6
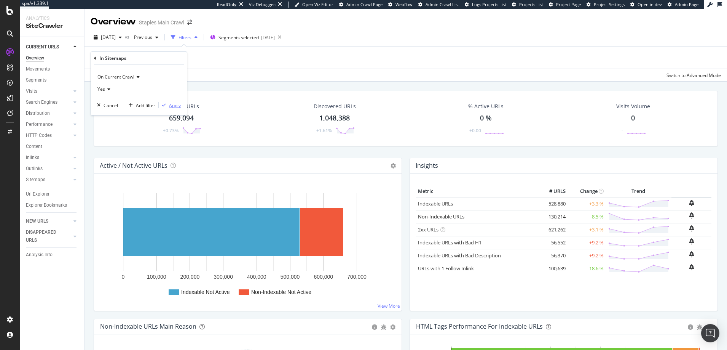
click at [175, 105] on div "Apply" at bounding box center [175, 105] width 12 height 6
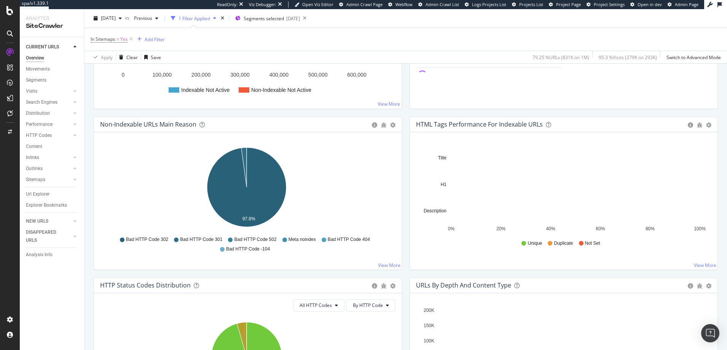
scroll to position [211, 0]
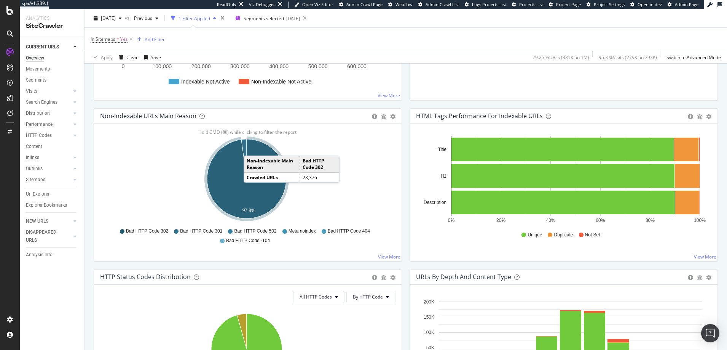
click at [251, 148] on icon "A chart." at bounding box center [246, 178] width 79 height 79
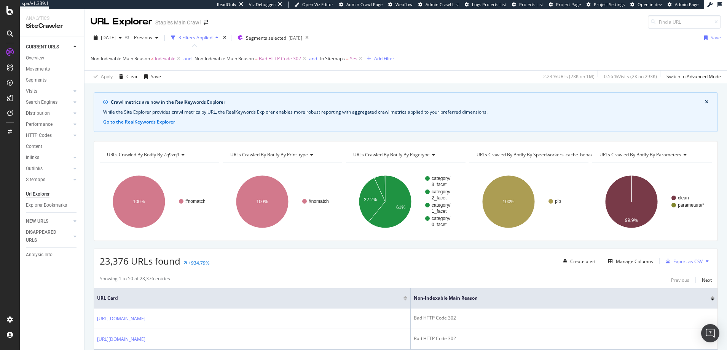
click at [182, 153] on icon at bounding box center [181, 154] width 5 height 5
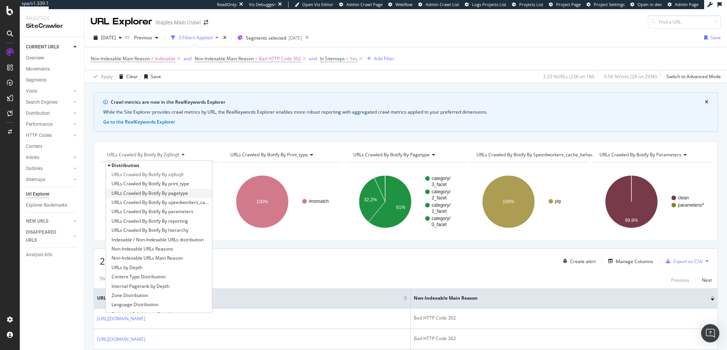
click at [150, 192] on span "URLs Crawled By Botify By pagetype" at bounding box center [150, 193] width 77 height 8
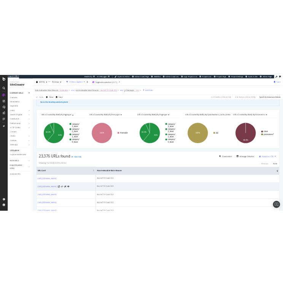
scroll to position [47, 0]
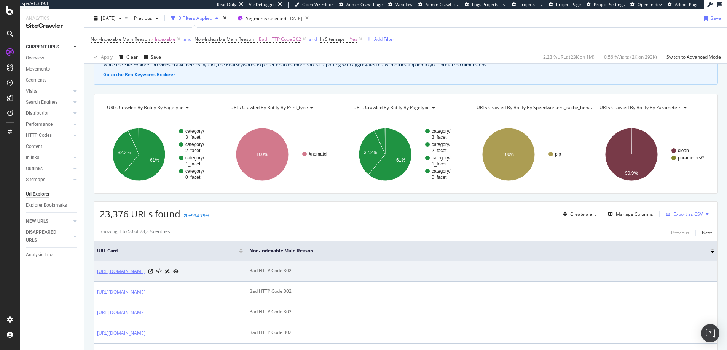
click at [145, 271] on link "https://www.staples.com/Staples-All-Eco-ID-qualified-imageCLASS-D880-Deals/cat_…" at bounding box center [121, 271] width 48 height 8
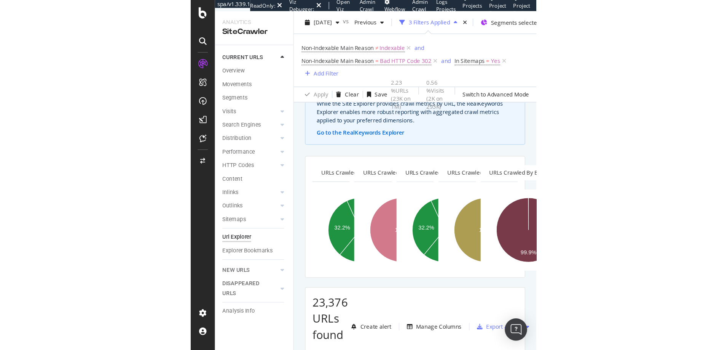
scroll to position [7, 0]
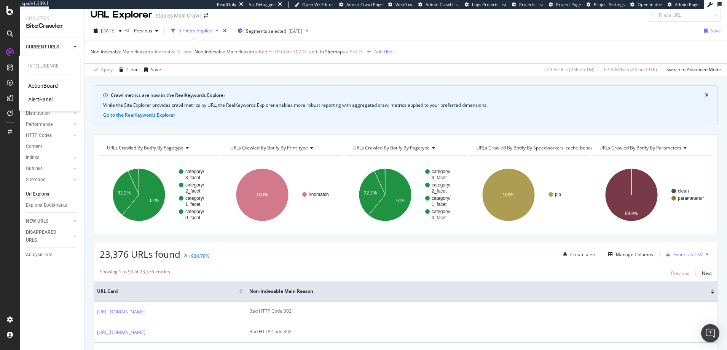
click at [41, 83] on div "ActionBoard" at bounding box center [43, 86] width 30 height 8
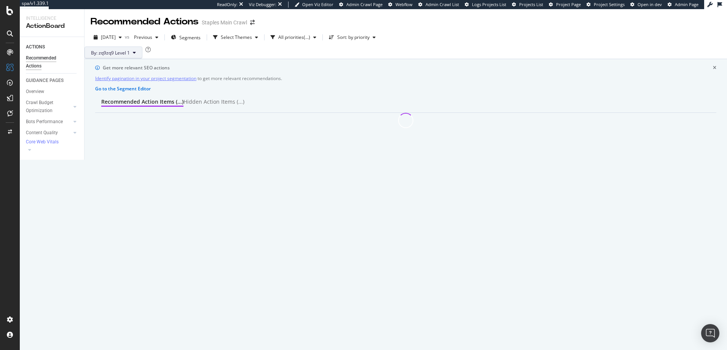
click at [136, 55] on icon at bounding box center [134, 52] width 3 height 5
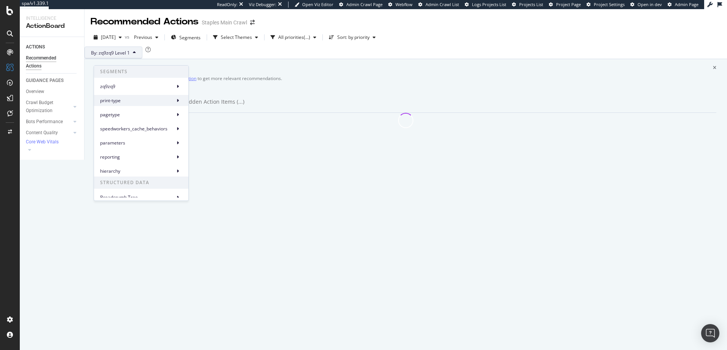
click at [107, 100] on span "print-type" at bounding box center [136, 100] width 72 height 7
click at [210, 102] on span "print-type Level 1" at bounding box center [213, 104] width 37 height 7
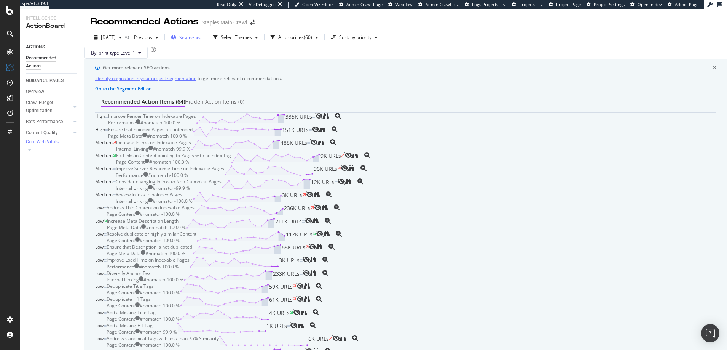
click at [201, 37] on span "Segments" at bounding box center [189, 37] width 21 height 6
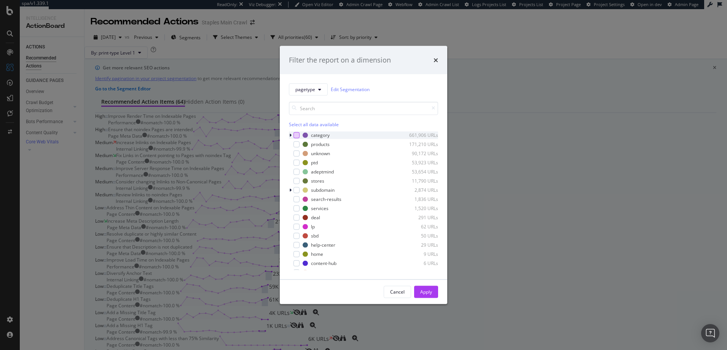
click at [296, 135] on div "modal" at bounding box center [297, 135] width 6 height 6
click at [297, 146] on div "modal" at bounding box center [297, 144] width 6 height 6
click at [426, 293] on div "Apply" at bounding box center [426, 291] width 12 height 6
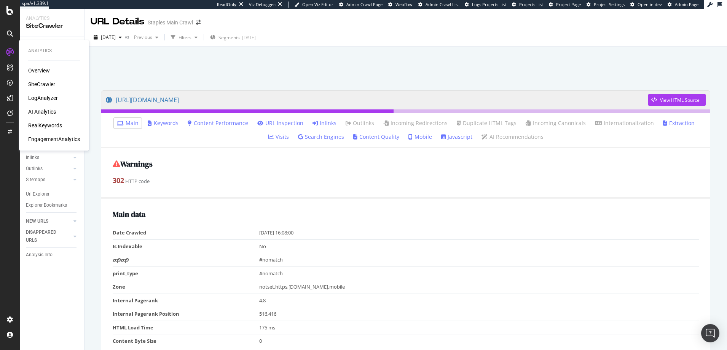
click at [48, 126] on div "RealKeywords" at bounding box center [45, 125] width 34 height 8
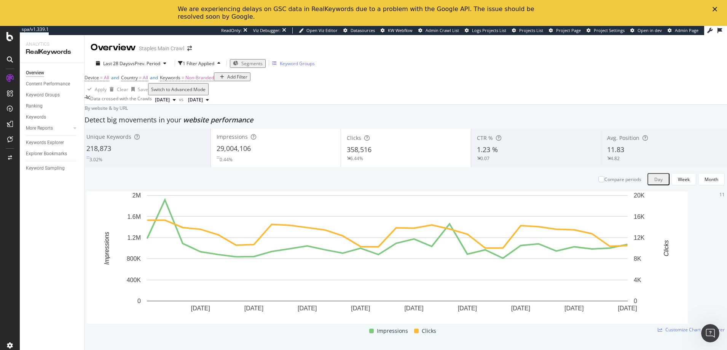
click at [294, 63] on div "Keyword Groups" at bounding box center [297, 63] width 35 height 6
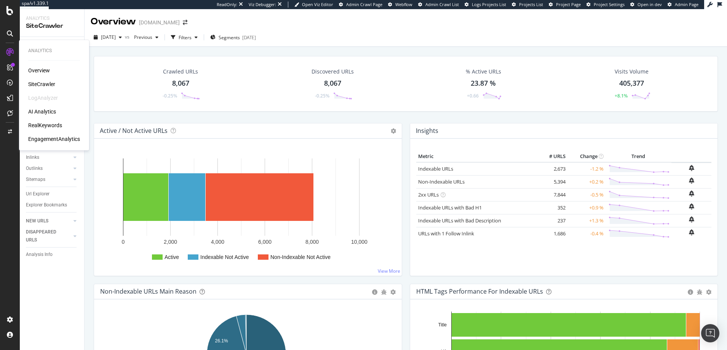
click at [46, 124] on div "RealKeywords" at bounding box center [45, 125] width 34 height 8
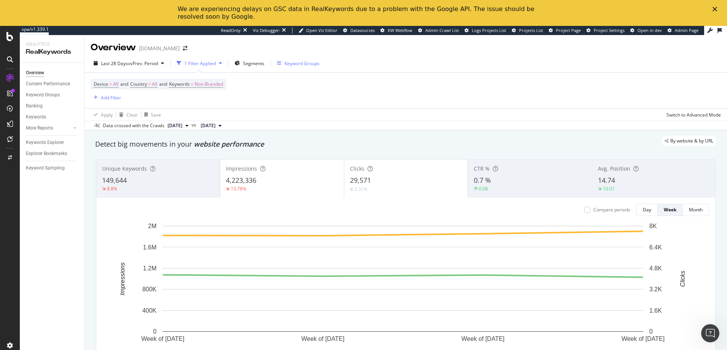
click at [294, 64] on div "Keyword Groups" at bounding box center [301, 63] width 35 height 6
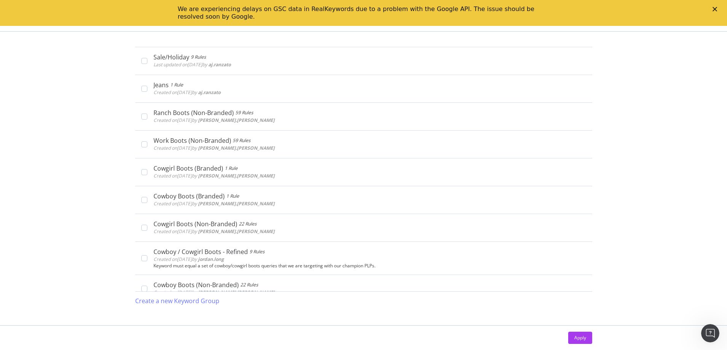
scroll to position [11, 0]
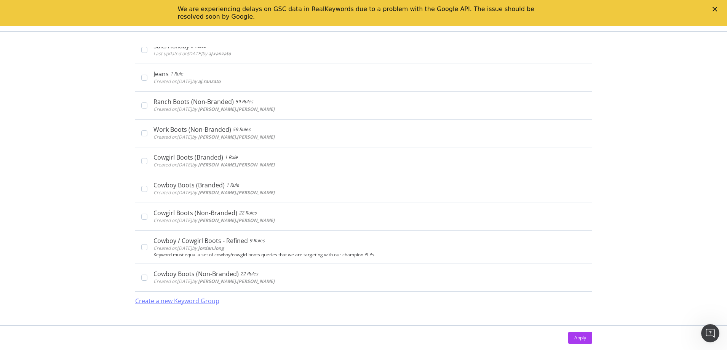
click at [715, 8] on polygon "Close" at bounding box center [714, 9] width 5 height 5
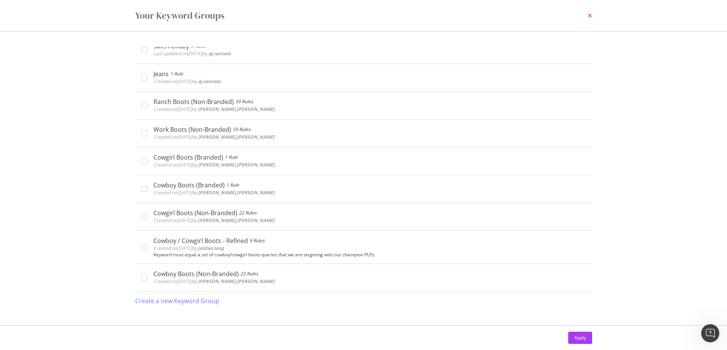
click at [590, 16] on icon "times" at bounding box center [590, 16] width 5 height 6
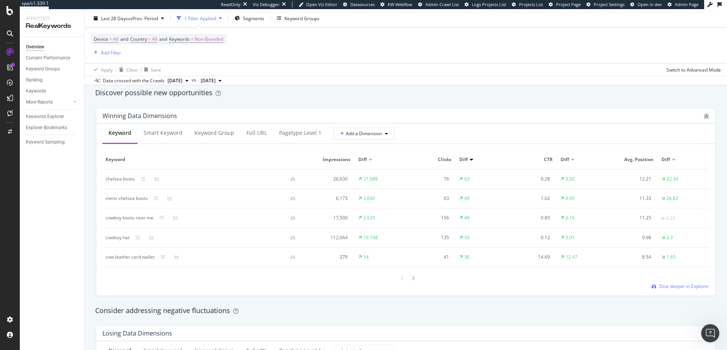
scroll to position [671, 0]
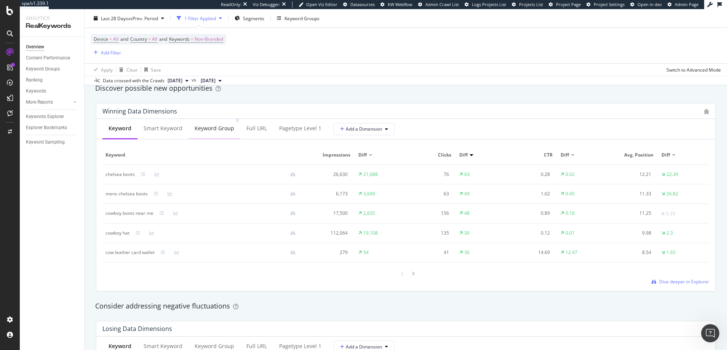
click at [206, 127] on div "Keyword Group" at bounding box center [215, 129] width 40 height 8
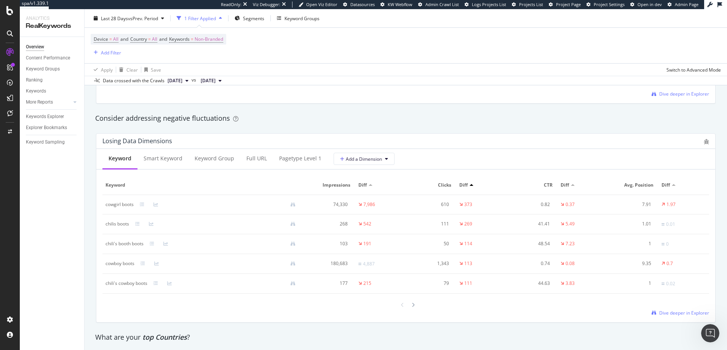
scroll to position [855, 0]
click at [208, 159] on div "Keyword Group" at bounding box center [215, 159] width 40 height 8
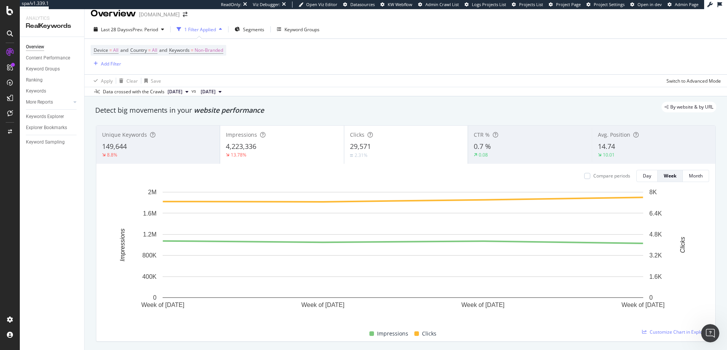
scroll to position [0, 0]
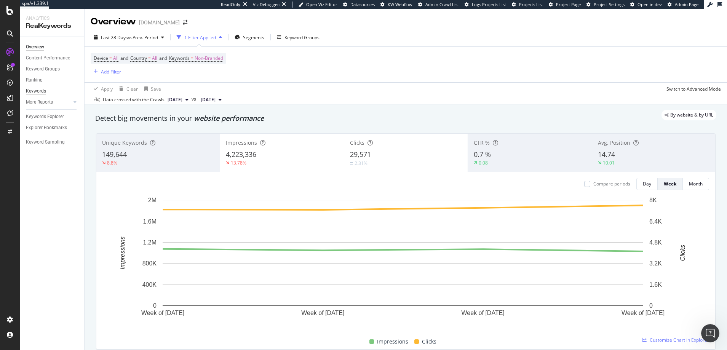
click at [38, 90] on div "Keywords" at bounding box center [36, 91] width 20 height 8
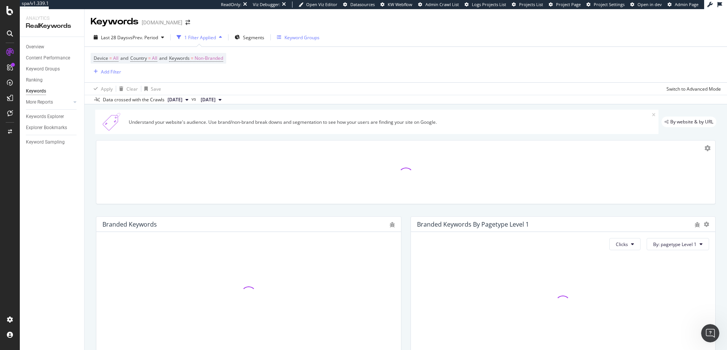
click at [295, 37] on div "Keyword Groups" at bounding box center [301, 37] width 35 height 6
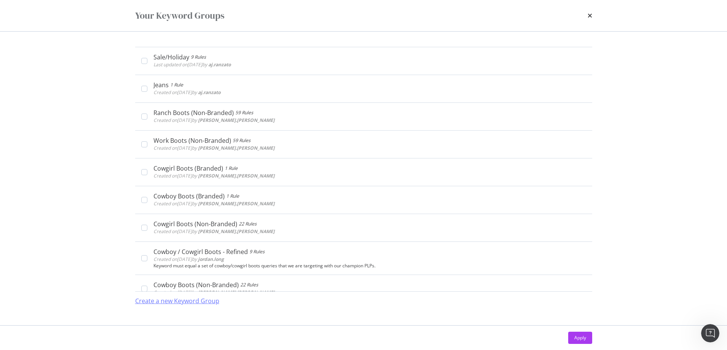
click at [185, 300] on div "Create a new Keyword Group" at bounding box center [177, 301] width 84 height 9
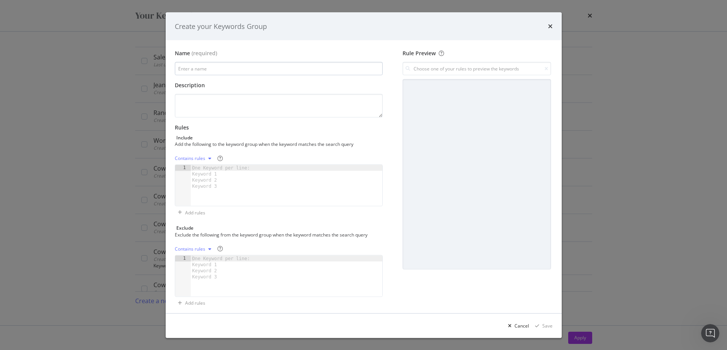
click at [184, 70] on input "modal" at bounding box center [279, 68] width 208 height 13
type input "Kids Category Keyword Group"
click at [190, 99] on textarea "modal" at bounding box center [279, 106] width 208 height 24
type textarea "A keyword group to track ahead of launch (week of 10/13/25)"
click at [195, 174] on div "One Keyword per line: Keyword 1 Keyword 2 Keyword 3" at bounding box center [223, 177] width 64 height 24
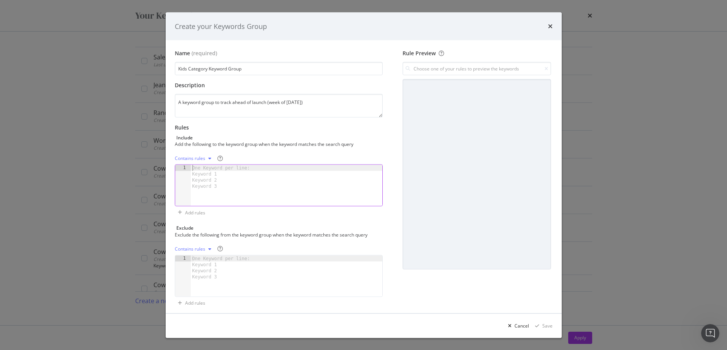
paste textarea "toddler boy western boots"
type textarea "toddler boy western boots"
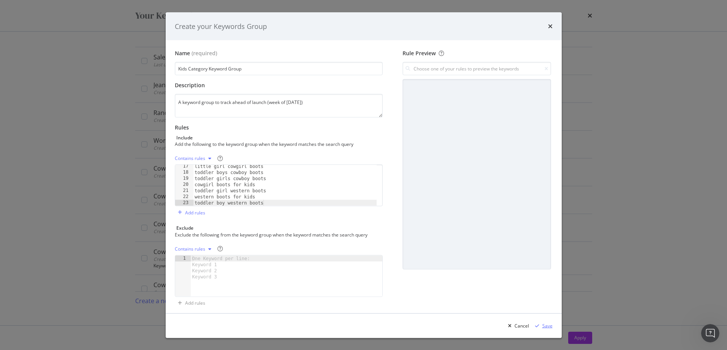
click at [548, 326] on div "Save" at bounding box center [547, 325] width 10 height 6
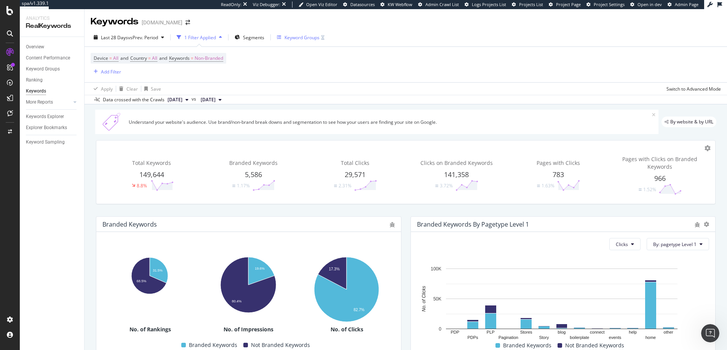
click at [292, 37] on div "Keyword Groups" at bounding box center [301, 37] width 35 height 6
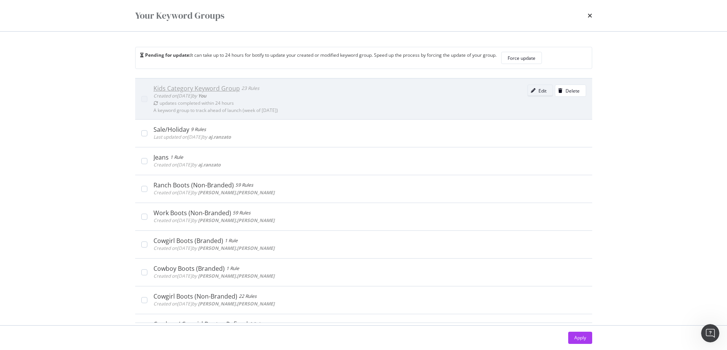
click at [538, 90] on div "Edit" at bounding box center [542, 91] width 8 height 6
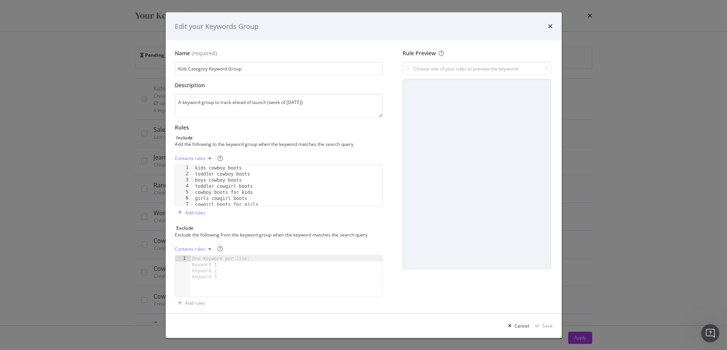
click at [209, 158] on icon "modal" at bounding box center [209, 158] width 3 height 5
click at [194, 184] on div "Exact rules" at bounding box center [195, 184] width 23 height 6
click at [548, 326] on div "Save" at bounding box center [547, 325] width 10 height 6
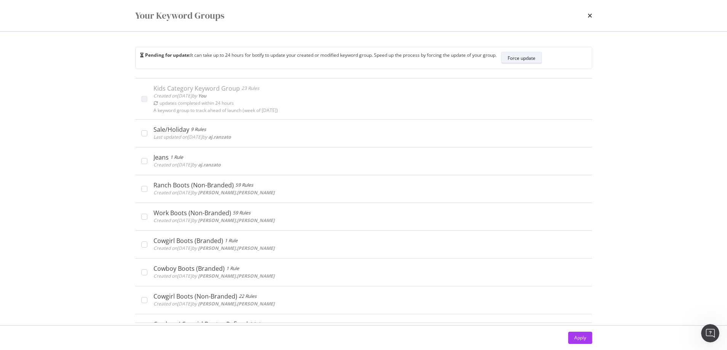
click at [528, 58] on div "Force update" at bounding box center [522, 58] width 28 height 6
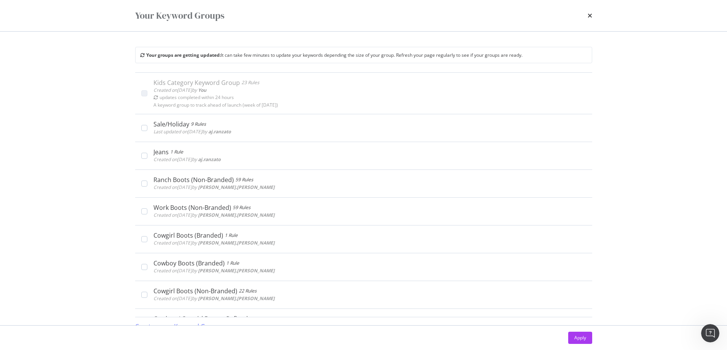
scroll to position [52, 0]
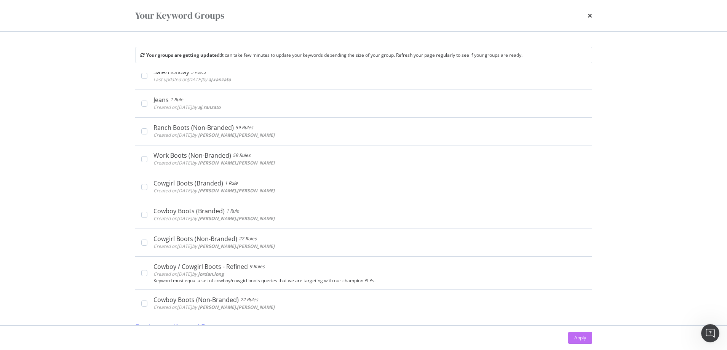
click at [577, 338] on div "Apply" at bounding box center [580, 337] width 12 height 6
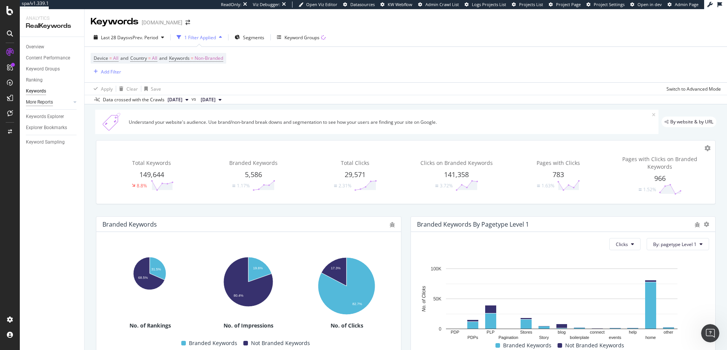
click at [45, 102] on div "More Reports" at bounding box center [39, 102] width 27 height 8
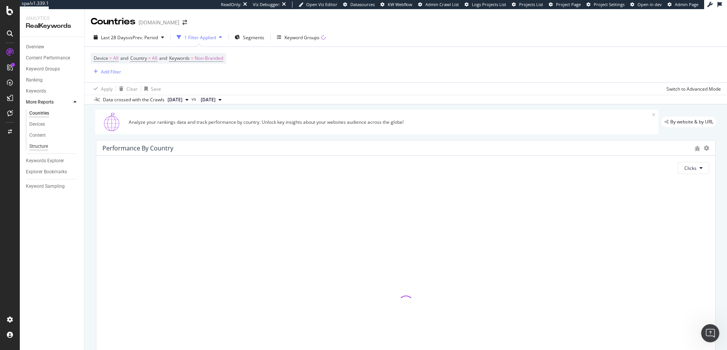
click at [41, 145] on div "Structure" at bounding box center [38, 146] width 19 height 8
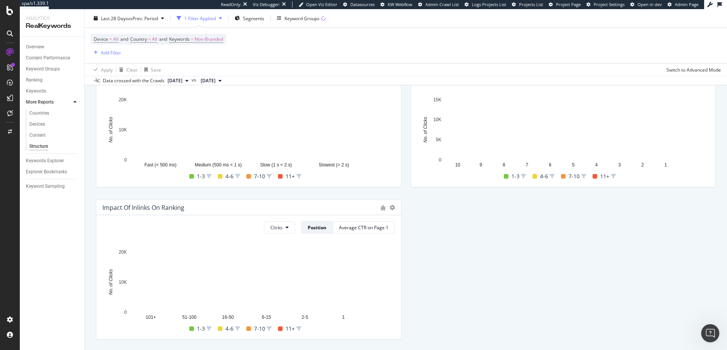
scroll to position [247, 0]
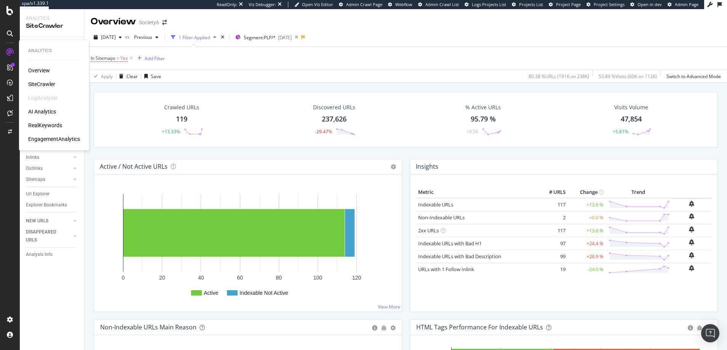
click at [45, 126] on div "RealKeywords" at bounding box center [45, 125] width 34 height 8
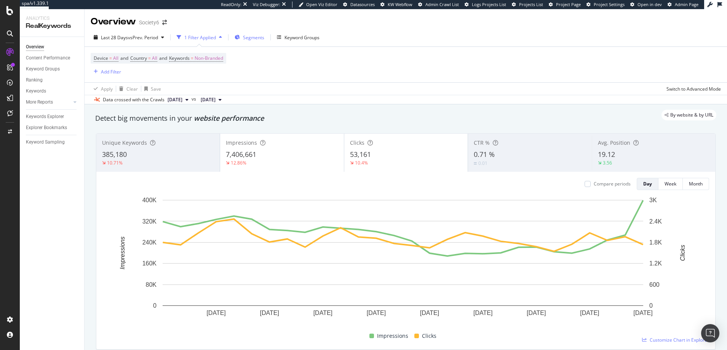
click at [254, 37] on span "Segments" at bounding box center [253, 37] width 21 height 6
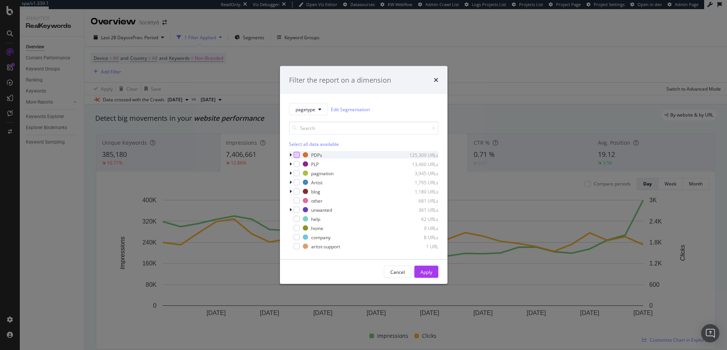
click at [297, 155] on div "modal" at bounding box center [297, 155] width 6 height 6
click at [429, 271] on div "Apply" at bounding box center [426, 271] width 12 height 6
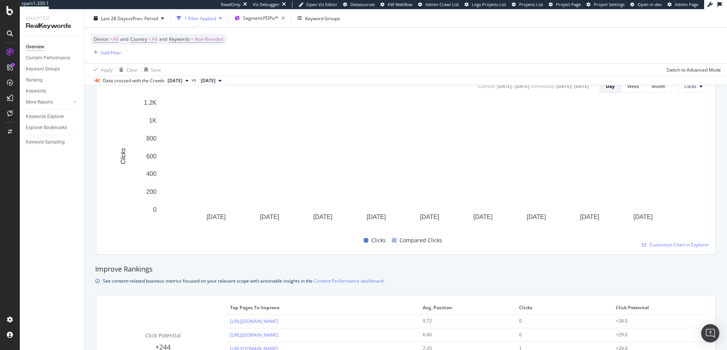
scroll to position [322, 0]
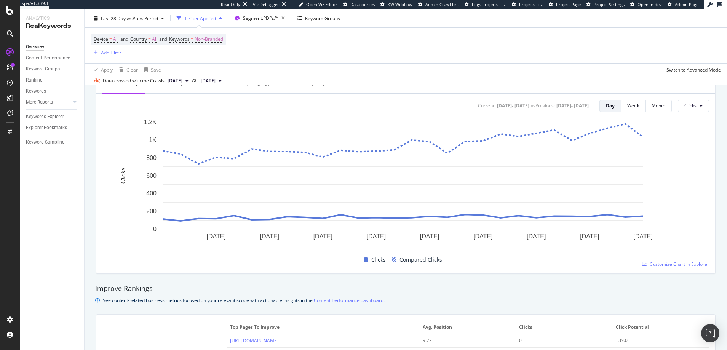
click at [116, 51] on div "Add Filter" at bounding box center [111, 52] width 20 height 6
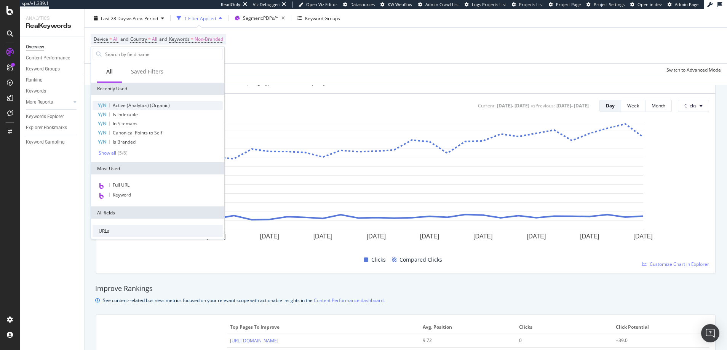
click at [119, 105] on span "Active (Analytics) (Organic)" at bounding box center [141, 105] width 57 height 6
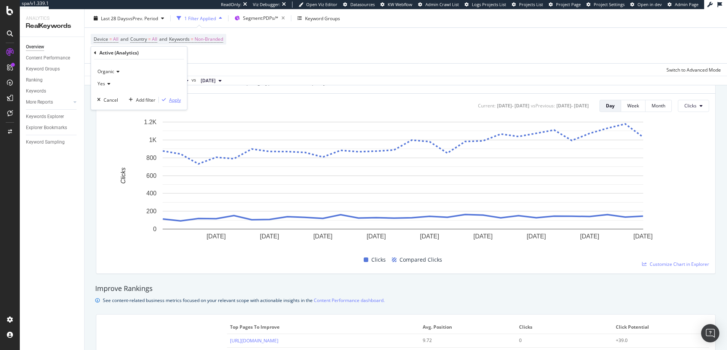
click at [176, 101] on div "Apply" at bounding box center [175, 100] width 12 height 6
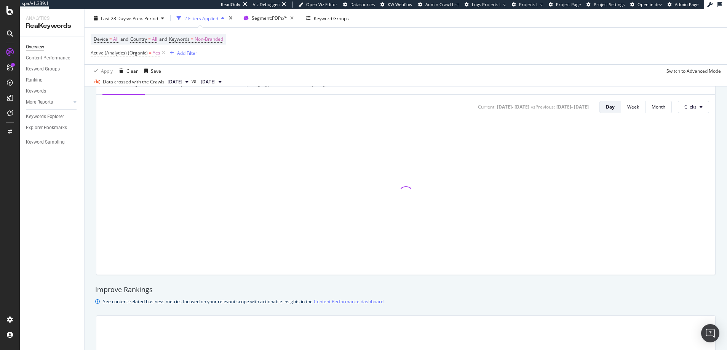
scroll to position [323, 0]
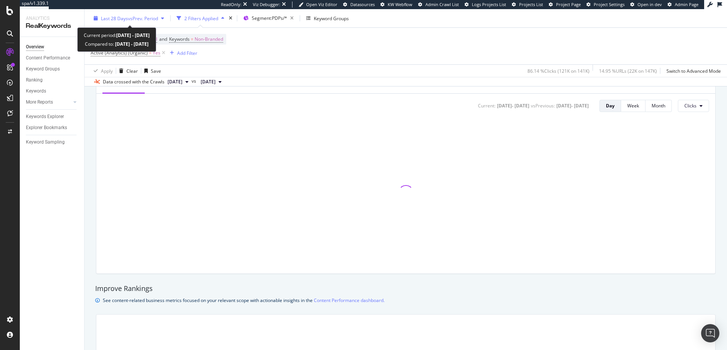
click at [137, 18] on span "vs Prev. Period" at bounding box center [143, 18] width 30 height 6
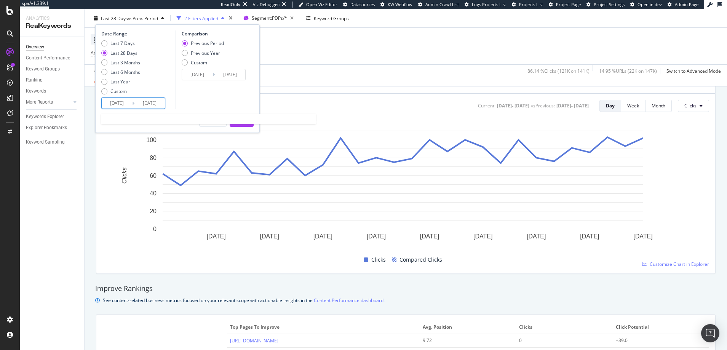
click at [116, 101] on input "2025/08/28" at bounding box center [117, 103] width 30 height 11
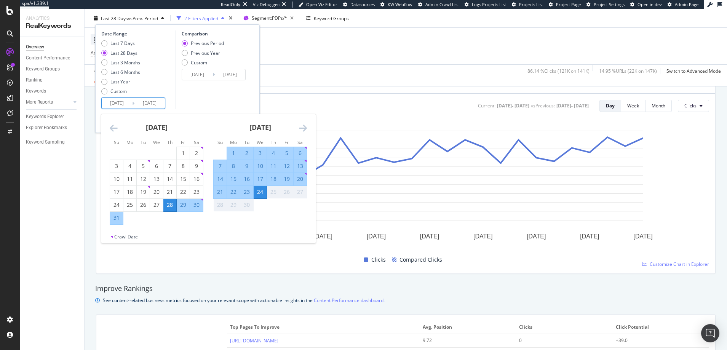
click at [114, 125] on icon "Move backward to switch to the previous month." at bounding box center [114, 127] width 8 height 9
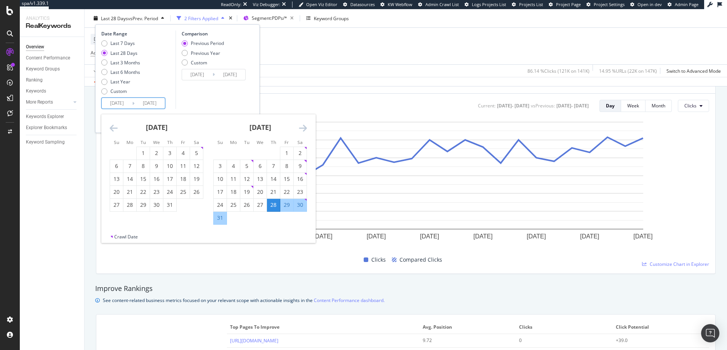
click at [114, 125] on icon "Move backward to switch to the previous month." at bounding box center [114, 127] width 8 height 9
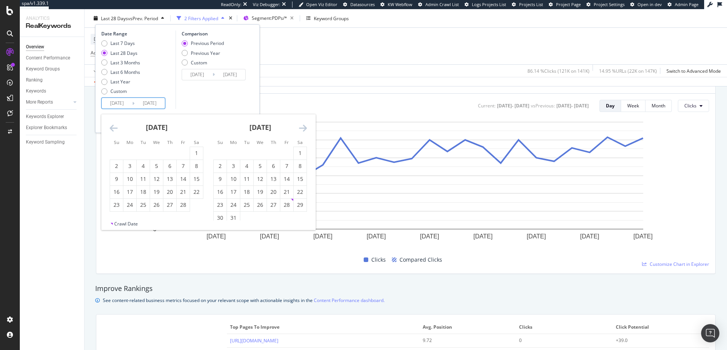
click at [114, 125] on icon "Move backward to switch to the previous month." at bounding box center [114, 127] width 8 height 9
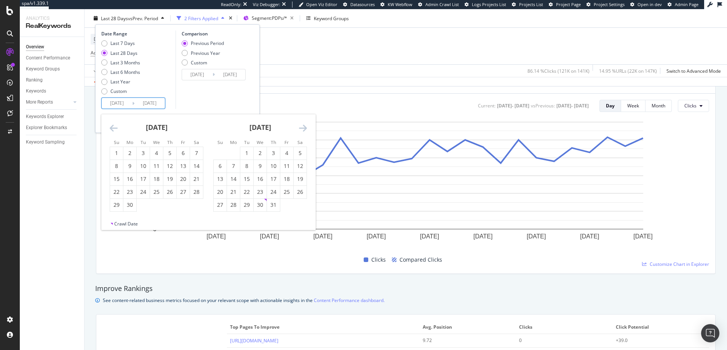
click at [114, 125] on icon "Move backward to switch to the previous month." at bounding box center [114, 127] width 8 height 9
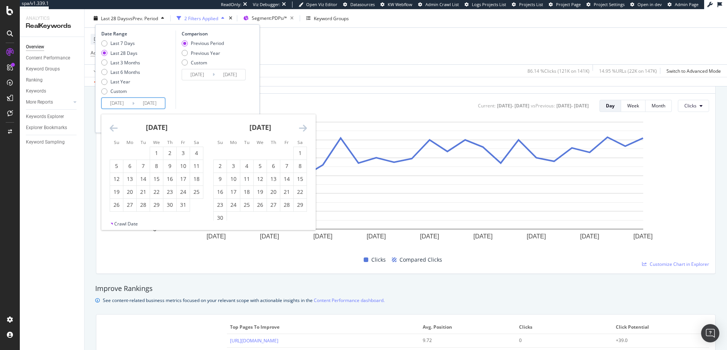
click at [114, 125] on icon "Move backward to switch to the previous month." at bounding box center [114, 127] width 8 height 9
click at [302, 128] on icon "Move forward to switch to the next month." at bounding box center [303, 127] width 8 height 9
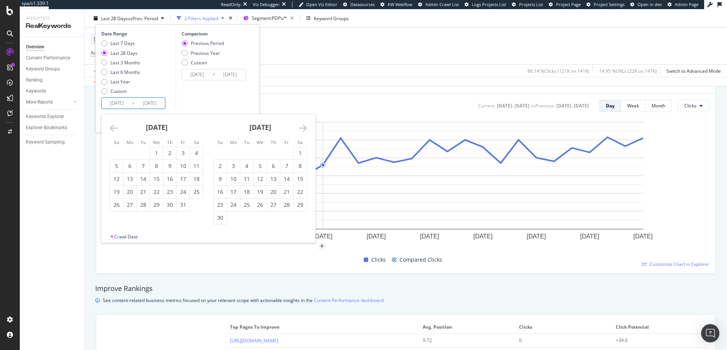
click at [302, 128] on icon "Move forward to switch to the next month." at bounding box center [303, 127] width 8 height 9
click at [302, 129] on icon "Move forward to switch to the next month." at bounding box center [303, 127] width 8 height 9
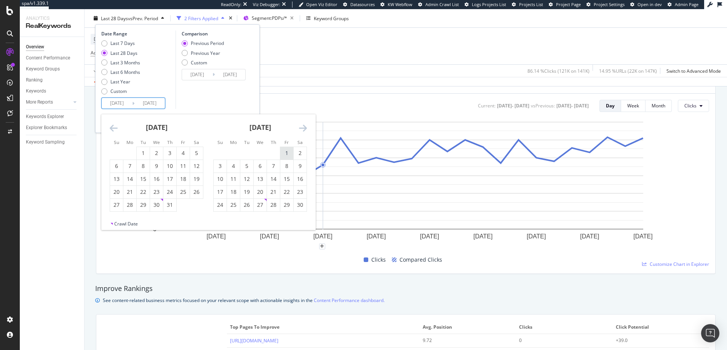
click at [286, 151] on div "1" at bounding box center [286, 153] width 13 height 8
type input "2024/11/01"
type input "2023/12/09"
type input "2024/10/31"
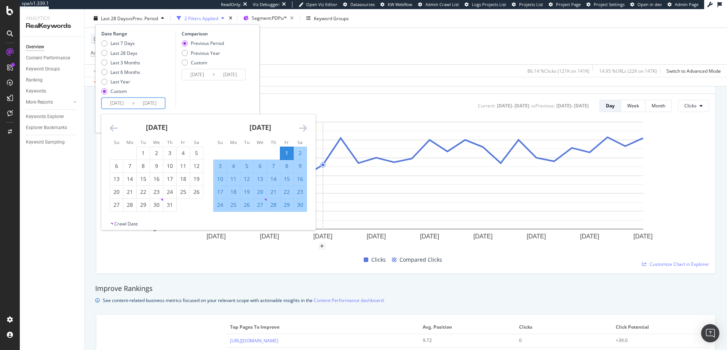
click at [155, 104] on input "2025/09/24" at bounding box center [149, 103] width 30 height 11
click at [305, 125] on icon "Move forward to switch to the next month." at bounding box center [303, 127] width 8 height 9
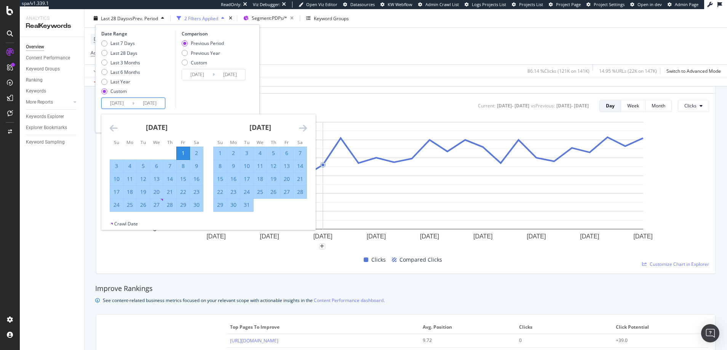
click at [305, 125] on icon "Move forward to switch to the next month." at bounding box center [303, 127] width 8 height 9
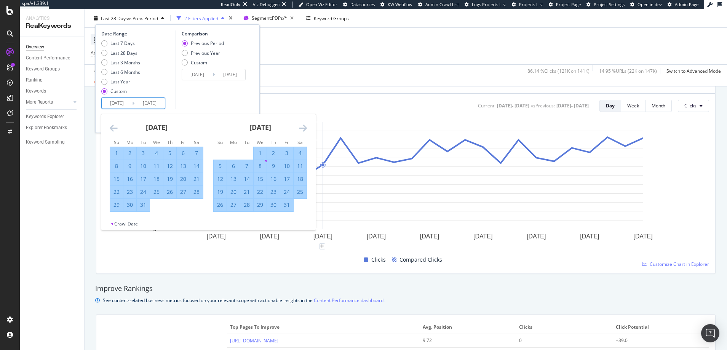
click at [305, 125] on icon "Move forward to switch to the next month." at bounding box center [303, 127] width 8 height 9
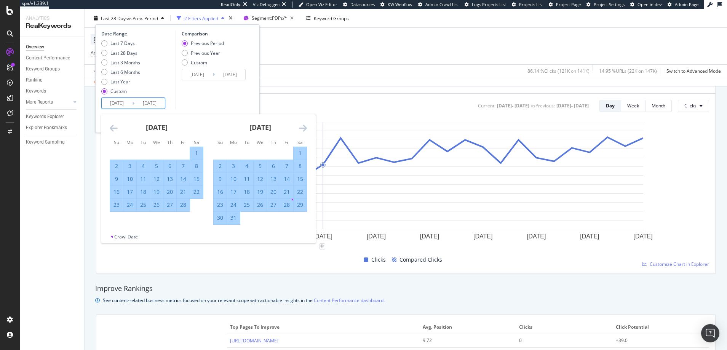
click at [305, 125] on icon "Move forward to switch to the next month." at bounding box center [303, 127] width 8 height 9
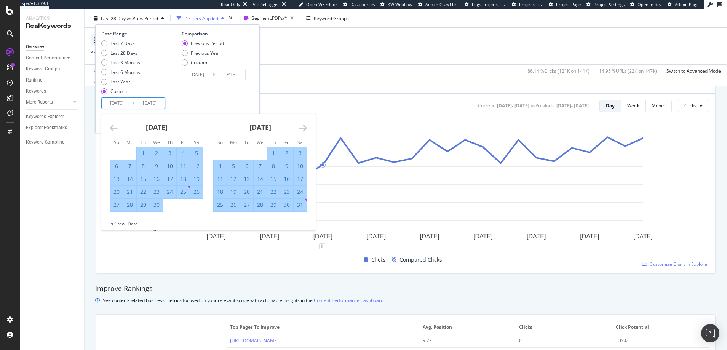
click at [305, 125] on icon "Move forward to switch to the next month." at bounding box center [303, 127] width 8 height 9
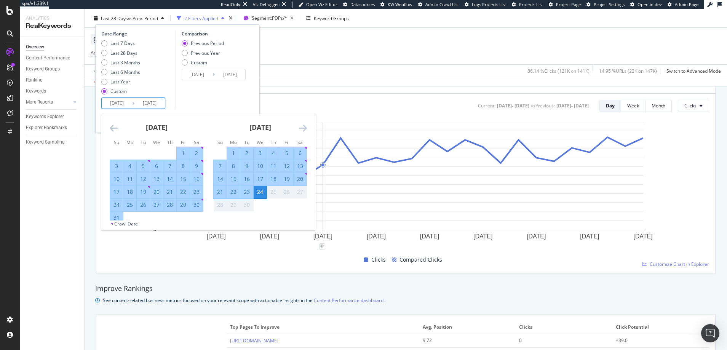
click at [305, 125] on icon "Move forward to switch to the next month." at bounding box center [303, 127] width 8 height 9
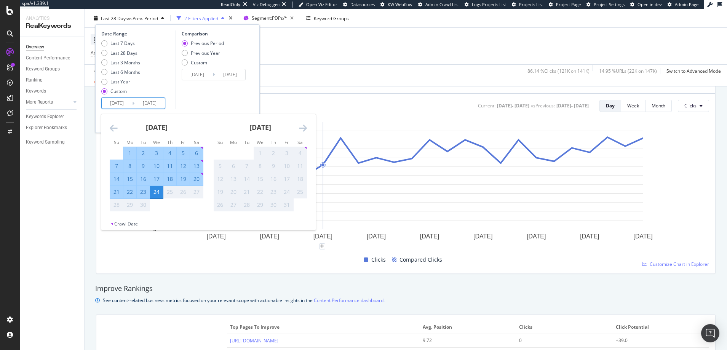
click at [305, 125] on icon "Move forward to switch to the next month." at bounding box center [303, 127] width 8 height 9
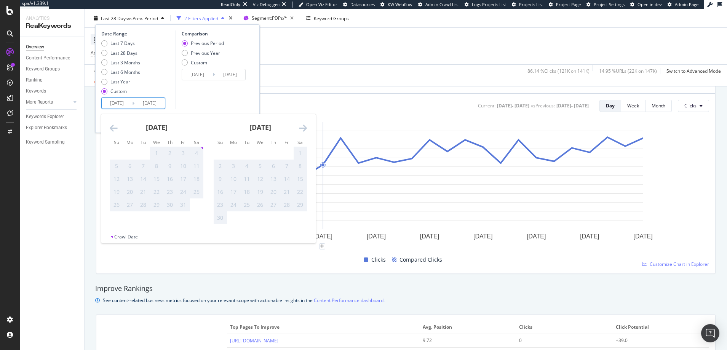
click at [305, 125] on icon "Move forward to switch to the next month." at bounding box center [303, 127] width 8 height 9
click at [113, 127] on icon "Move backward to switch to the previous month." at bounding box center [114, 127] width 8 height 9
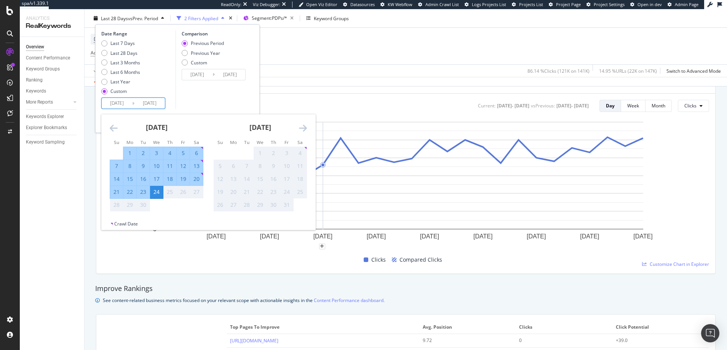
click at [200, 97] on div "Comparison Previous Period Previous Year Custom 2023/12/09 Navigate forward to …" at bounding box center [212, 69] width 72 height 78
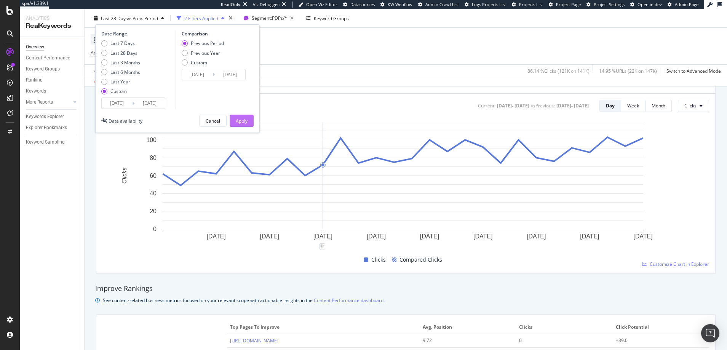
click at [246, 120] on div "Apply" at bounding box center [242, 120] width 12 height 6
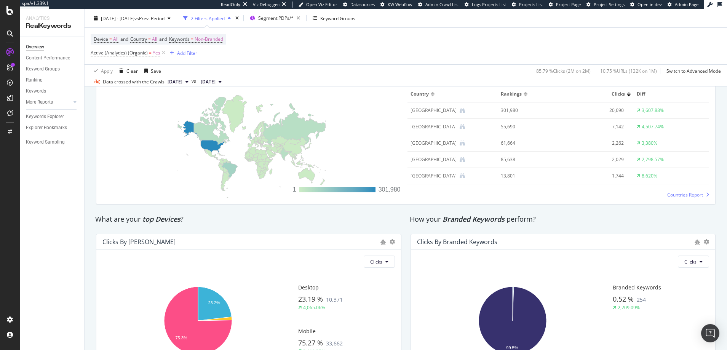
scroll to position [1203, 0]
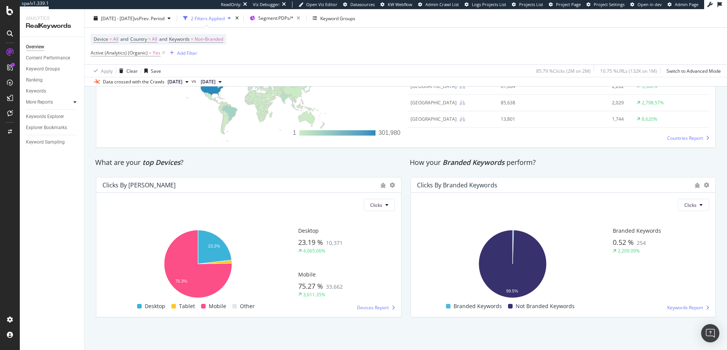
click at [75, 101] on icon at bounding box center [74, 102] width 3 height 5
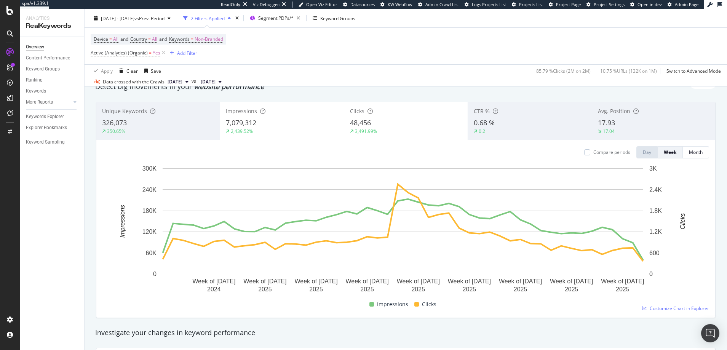
scroll to position [0, 0]
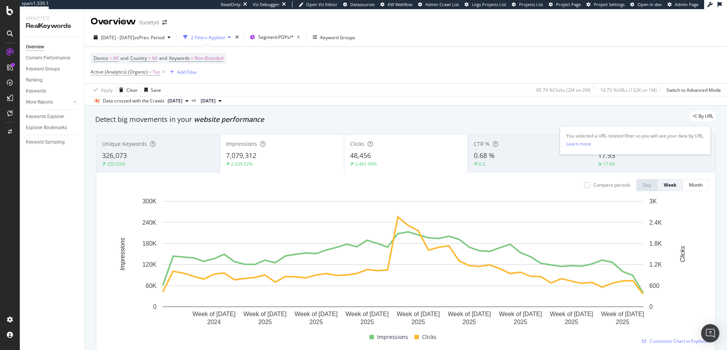
click at [701, 117] on span "By URL" at bounding box center [705, 116] width 15 height 5
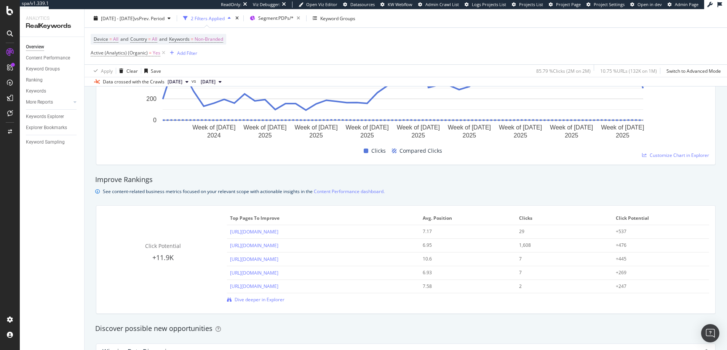
scroll to position [442, 0]
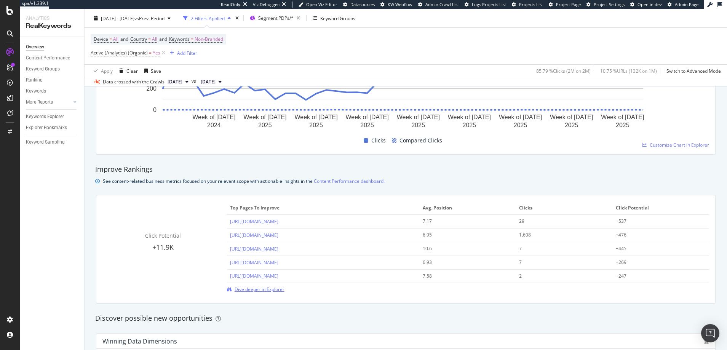
click at [254, 290] on span "Dive deeper in Explorer" at bounding box center [260, 289] width 50 height 6
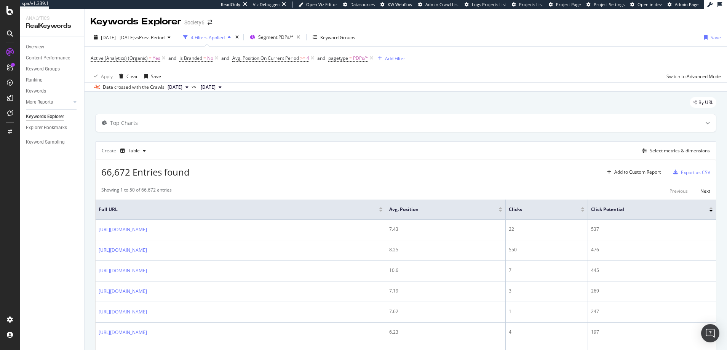
click at [585, 211] on div at bounding box center [583, 211] width 4 height 2
click at [603, 208] on div at bounding box center [604, 208] width 4 height 2
click at [685, 172] on div "Export as CSV" at bounding box center [695, 172] width 29 height 6
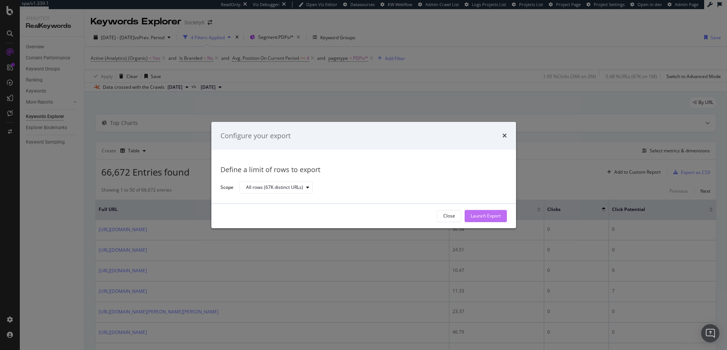
click at [479, 217] on div "Launch Export" at bounding box center [486, 216] width 30 height 6
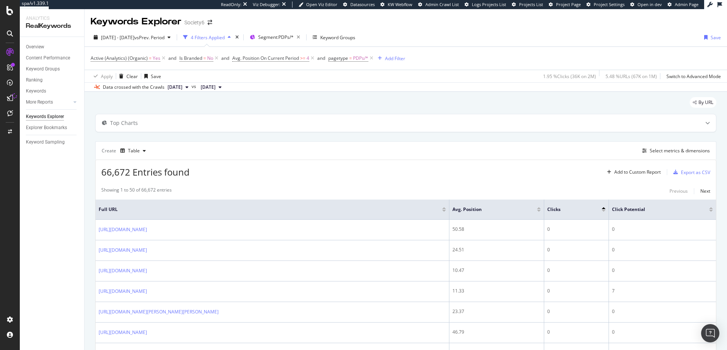
click at [11, 99] on icon at bounding box center [10, 98] width 6 height 6
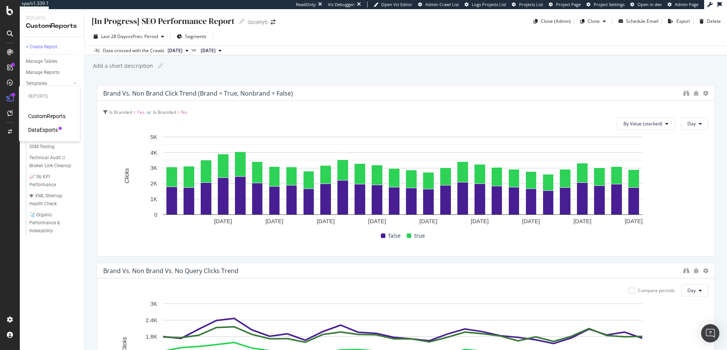
click at [48, 130] on div "DataExports" at bounding box center [43, 130] width 30 height 8
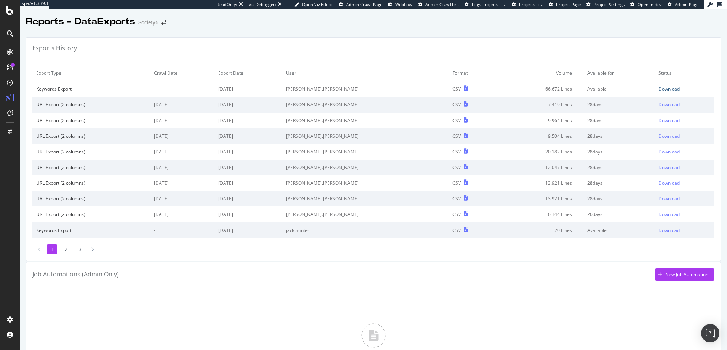
click at [658, 89] on div "Download" at bounding box center [668, 89] width 21 height 6
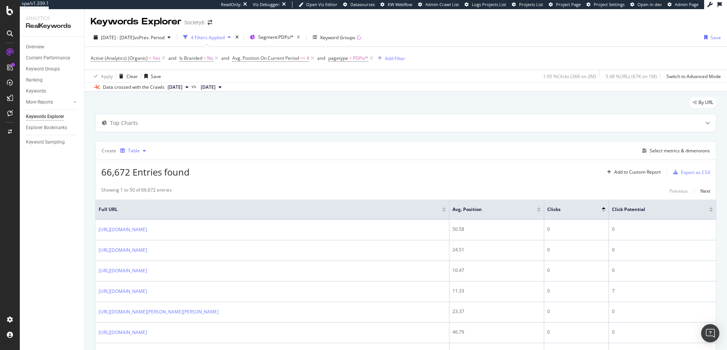
click at [144, 150] on icon "button" at bounding box center [144, 151] width 3 height 5
click at [155, 149] on div "Create Table Select metrics & dimensions" at bounding box center [405, 150] width 621 height 18
click at [391, 58] on div "Add Filter" at bounding box center [395, 58] width 20 height 6
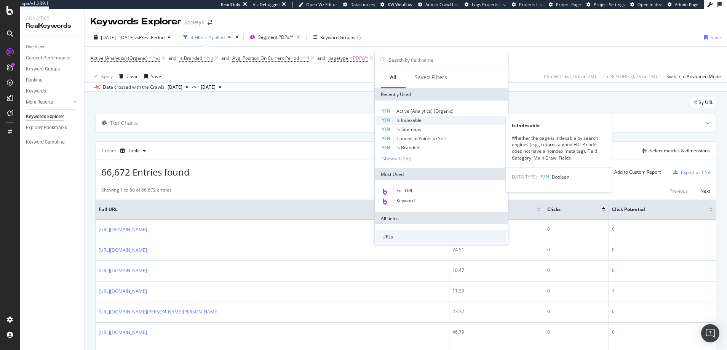
click at [410, 120] on span "Is Indexable" at bounding box center [408, 120] width 25 height 6
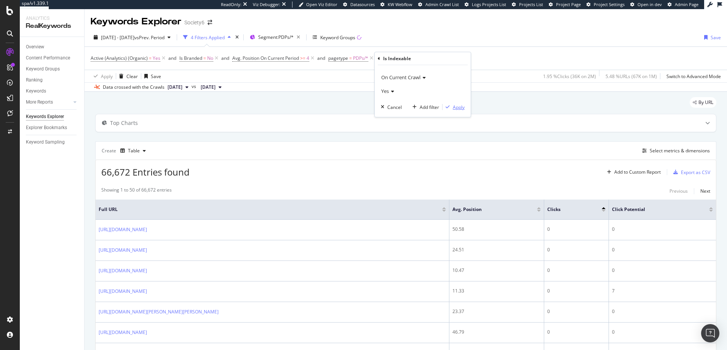
click at [459, 109] on div "Apply" at bounding box center [459, 107] width 12 height 6
click at [682, 172] on div "Export as CSV" at bounding box center [695, 172] width 29 height 6
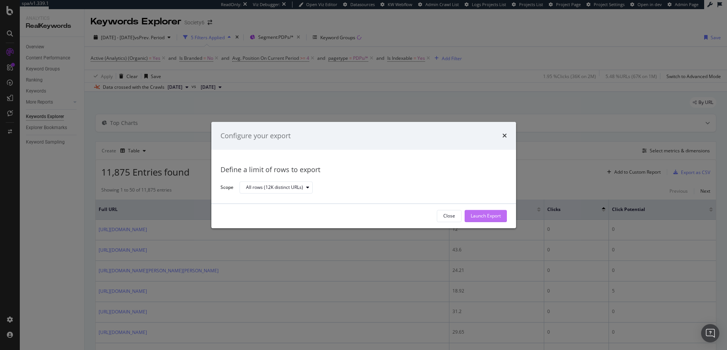
click at [487, 217] on div "Launch Export" at bounding box center [486, 216] width 30 height 6
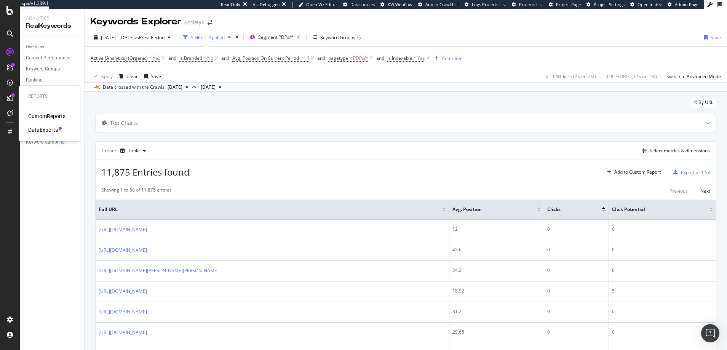
click at [44, 129] on div "DataExports" at bounding box center [43, 130] width 30 height 8
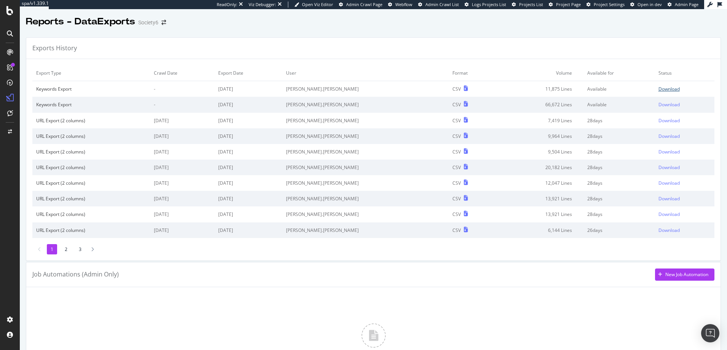
click at [658, 88] on div "Download" at bounding box center [668, 89] width 21 height 6
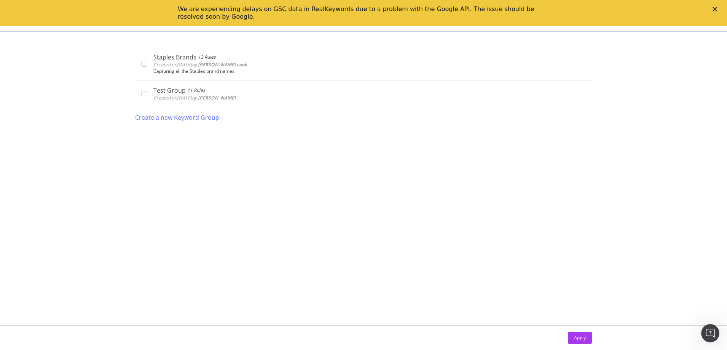
click at [715, 8] on icon "Close" at bounding box center [715, 9] width 5 height 5
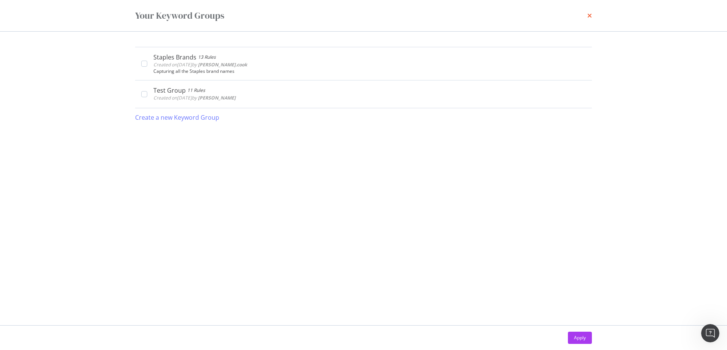
click at [590, 16] on icon "times" at bounding box center [590, 16] width 5 height 6
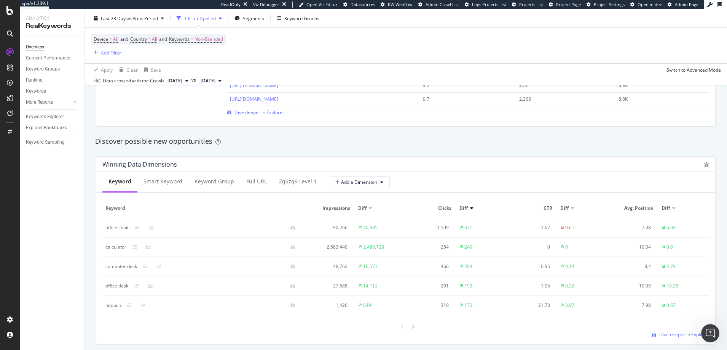
scroll to position [631, 0]
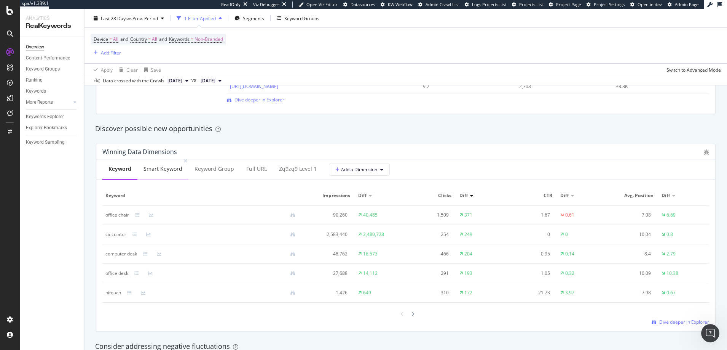
click at [173, 169] on div "Smart Keyword" at bounding box center [163, 169] width 39 height 8
click at [118, 169] on div "Keyword" at bounding box center [120, 169] width 22 height 8
click at [205, 169] on div "Keyword Group" at bounding box center [215, 169] width 40 height 8
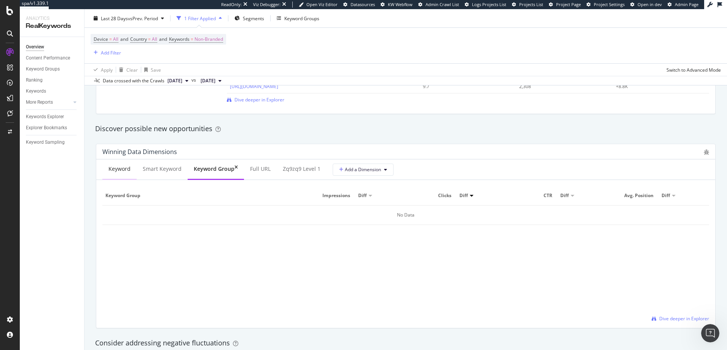
click at [120, 169] on div "Keyword" at bounding box center [120, 169] width 22 height 8
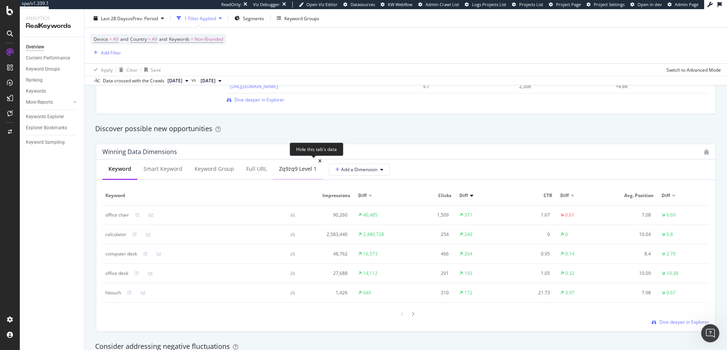
click at [318, 160] on icon at bounding box center [319, 161] width 3 height 5
click at [321, 168] on span "Add a Dimension" at bounding box center [307, 169] width 42 height 6
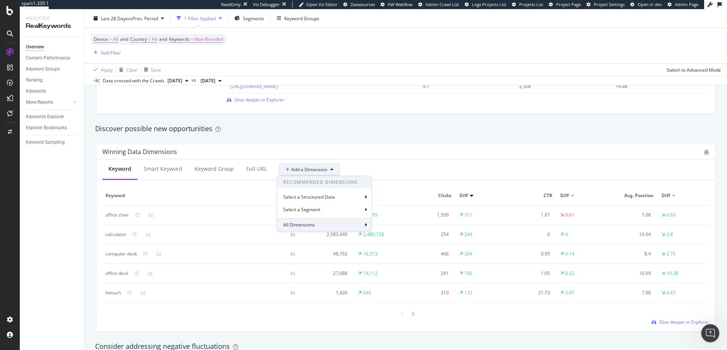
click at [366, 224] on icon at bounding box center [366, 224] width 2 height 5
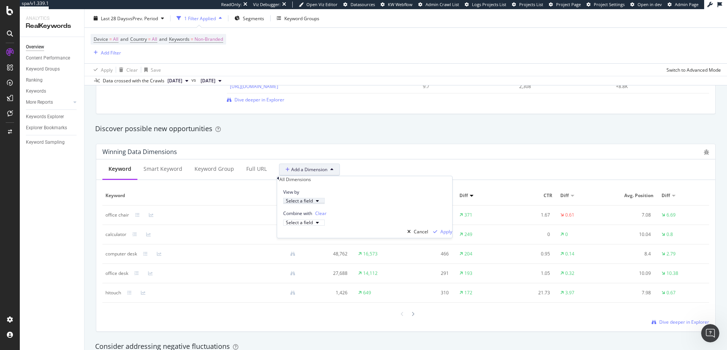
click at [313, 203] on div "Select a field" at bounding box center [299, 200] width 27 height 5
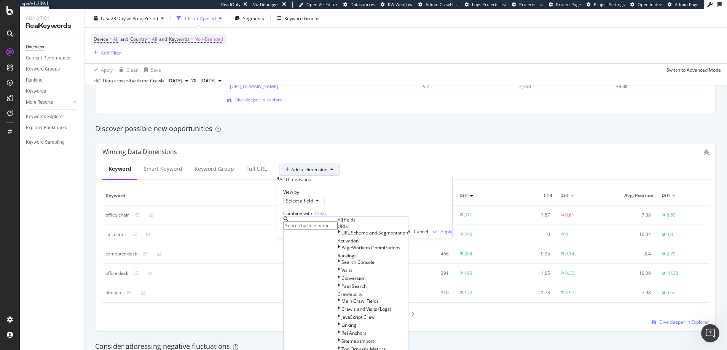
scroll to position [146, 0]
click at [338, 313] on icon at bounding box center [339, 316] width 2 height 6
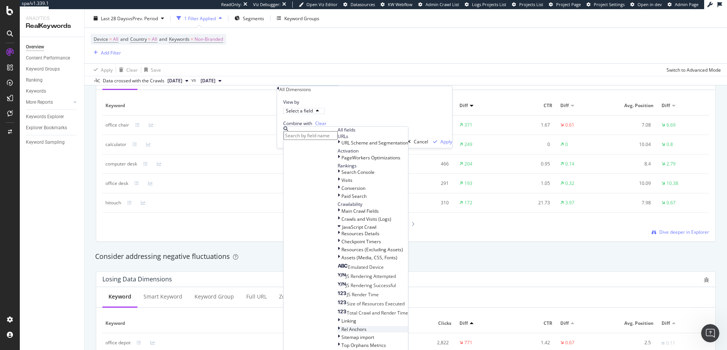
scroll to position [126, 0]
click at [338, 224] on icon at bounding box center [339, 227] width 3 height 6
click at [338, 224] on icon at bounding box center [339, 227] width 2 height 6
click at [346, 282] on span "JS Rendering Successful" at bounding box center [371, 285] width 50 height 6
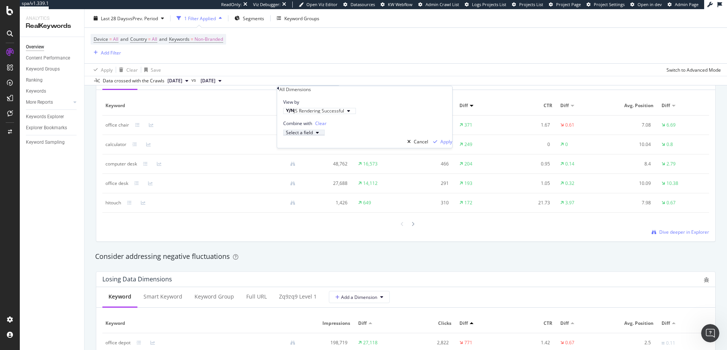
click at [313, 135] on div "Select a field" at bounding box center [299, 132] width 27 height 5
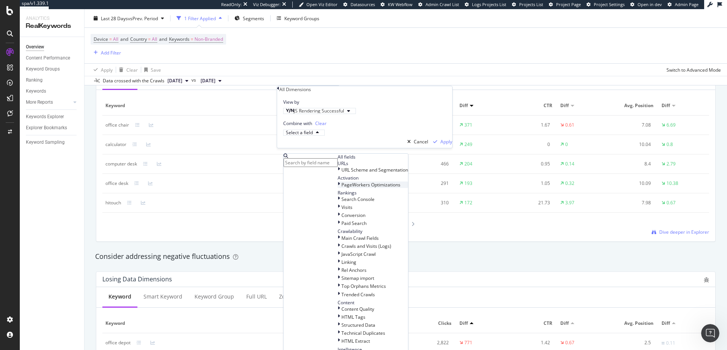
click at [338, 188] on icon at bounding box center [339, 184] width 2 height 6
click at [338, 188] on icon at bounding box center [339, 184] width 3 height 6
click at [338, 188] on icon at bounding box center [339, 184] width 2 height 6
click at [346, 197] on span "Optimizations" at bounding box center [360, 193] width 29 height 6
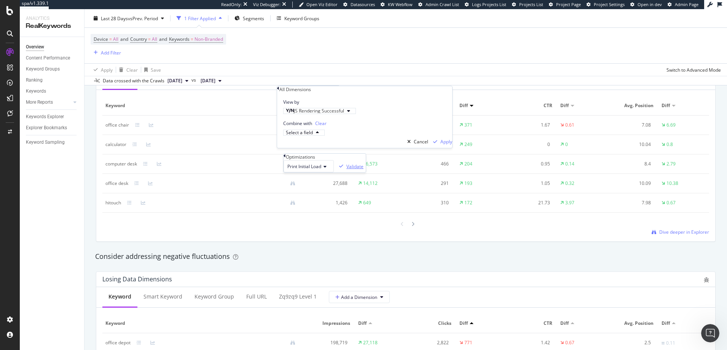
click at [363, 169] on div "Validate" at bounding box center [355, 166] width 17 height 6
click at [414, 145] on div "Cancel" at bounding box center [421, 141] width 14 height 6
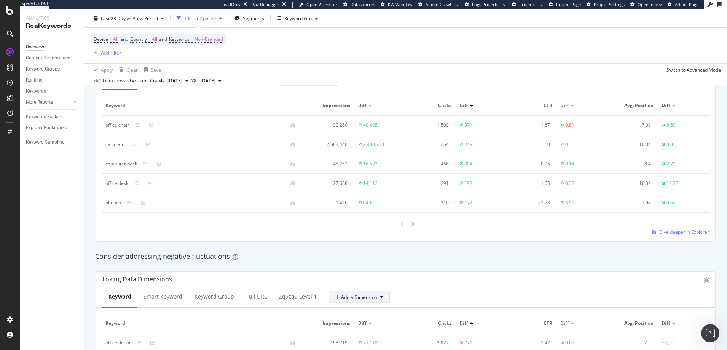
click at [352, 295] on span "Add a Dimension" at bounding box center [356, 297] width 42 height 6
click at [350, 283] on span "All Dimensions" at bounding box center [348, 284] width 32 height 6
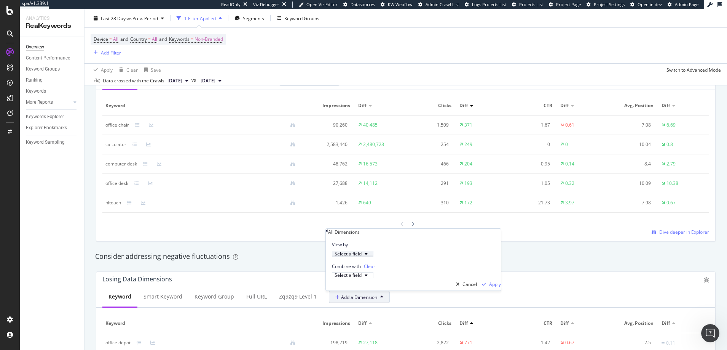
click at [349, 251] on div "Select a field" at bounding box center [348, 253] width 27 height 5
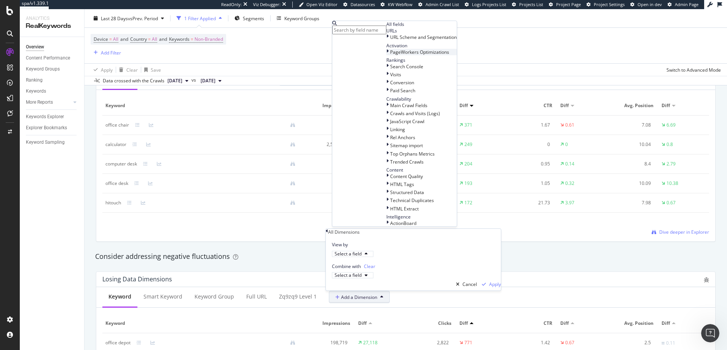
click at [387, 55] on icon at bounding box center [388, 52] width 2 height 6
click at [395, 55] on span "Optimizations" at bounding box center [409, 52] width 29 height 6
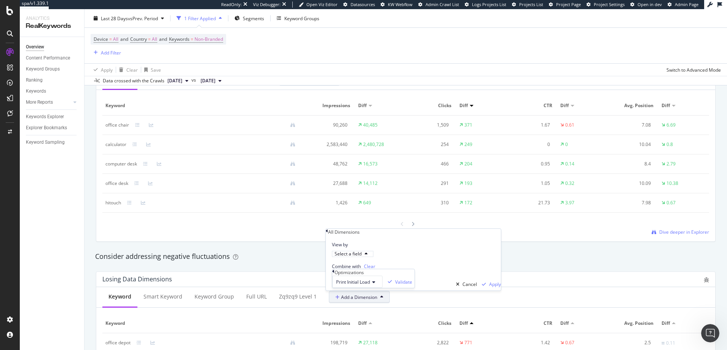
click at [375, 280] on icon at bounding box center [372, 282] width 5 height 5
click at [383, 275] on div "Print Initial Load" at bounding box center [357, 281] width 50 height 12
click at [412, 280] on div "Validate" at bounding box center [403, 281] width 17 height 6
click at [362, 273] on div "Select a field" at bounding box center [348, 275] width 27 height 5
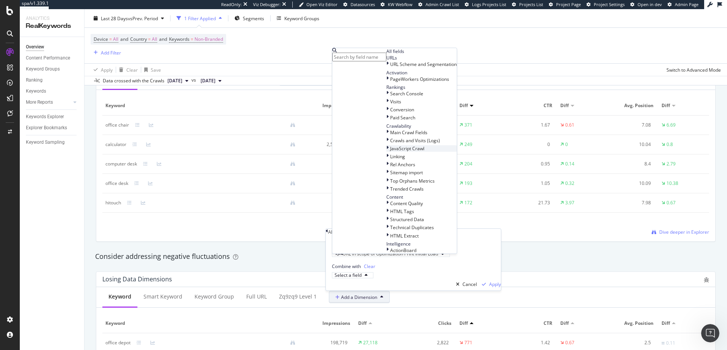
click at [387, 152] on div at bounding box center [389, 148] width 4 height 6
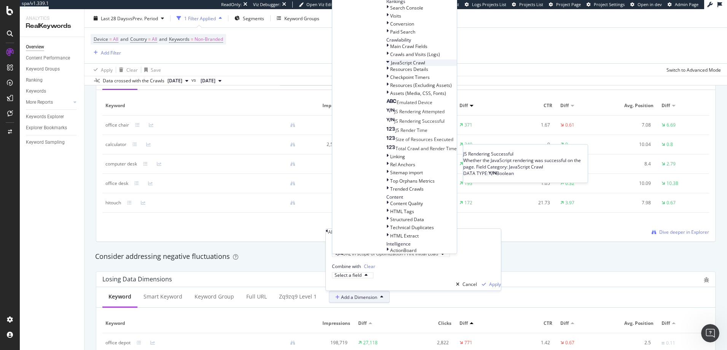
scroll to position [74, 0]
click at [395, 124] on span "JS Rendering Successful" at bounding box center [420, 121] width 50 height 6
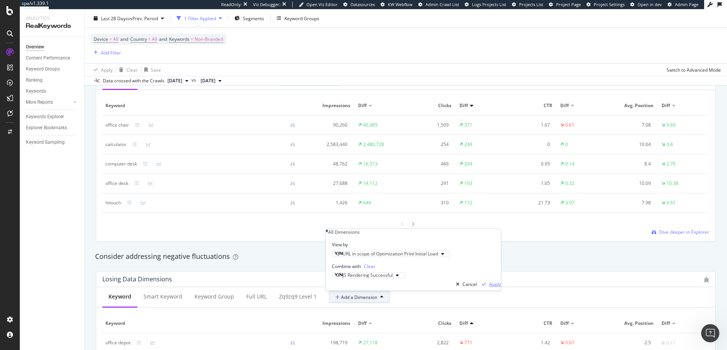
click at [489, 281] on div "Apply" at bounding box center [495, 284] width 12 height 6
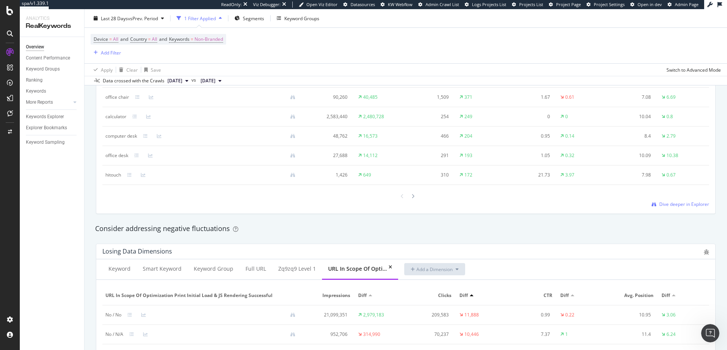
scroll to position [751, 0]
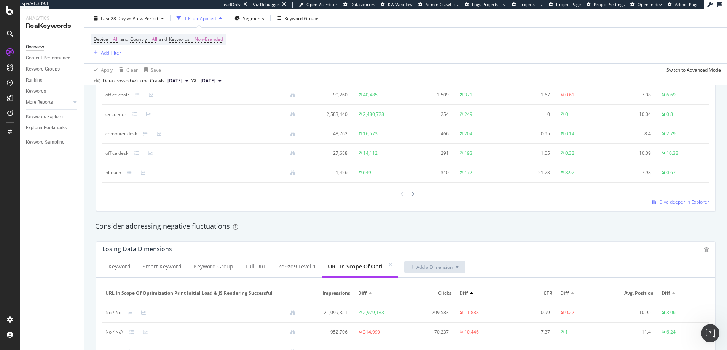
click at [355, 267] on div "URL in scope of Optimization Print Initial Load & JS Rendering Successful" at bounding box center [358, 266] width 61 height 8
click at [392, 262] on icon at bounding box center [390, 264] width 3 height 5
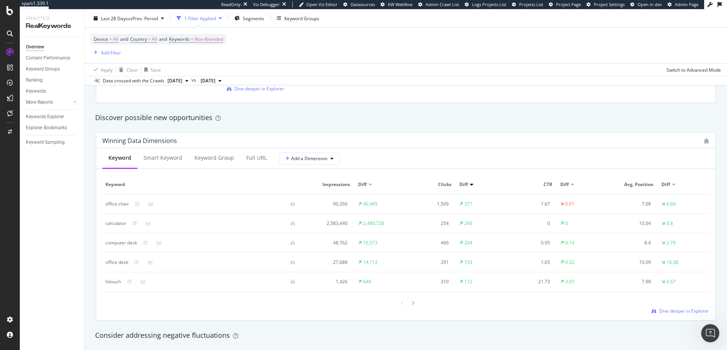
scroll to position [641, 0]
click at [317, 158] on span "Add a Dimension" at bounding box center [307, 158] width 42 height 6
click at [316, 185] on div "Select a Structured Data" at bounding box center [309, 186] width 53 height 6
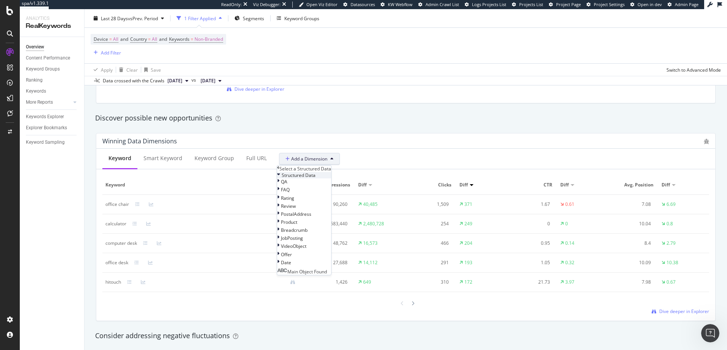
click at [280, 178] on icon at bounding box center [278, 175] width 3 height 6
click at [280, 178] on icon at bounding box center [278, 175] width 2 height 6
click at [301, 178] on span "Structured Data" at bounding box center [299, 175] width 34 height 6
click at [309, 158] on span "Add a Dimension" at bounding box center [307, 158] width 42 height 6
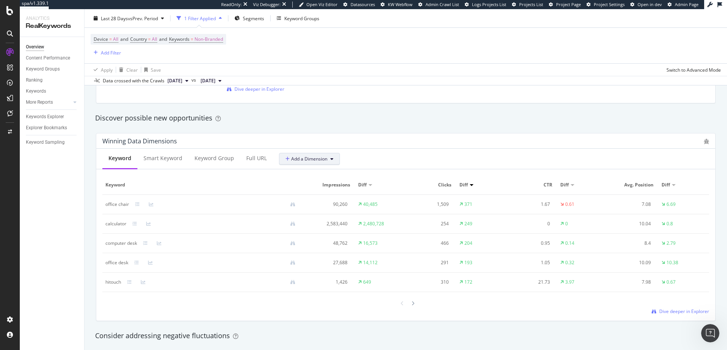
click at [309, 158] on span "Add a Dimension" at bounding box center [307, 158] width 42 height 6
click at [308, 213] on span "All Dimensions" at bounding box center [299, 214] width 32 height 6
click at [308, 192] on div "Select a field" at bounding box center [299, 190] width 27 height 5
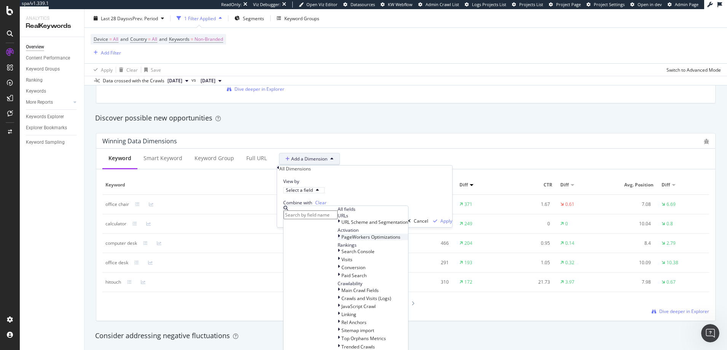
click at [342, 240] on span "PageWorkers Optimizations" at bounding box center [371, 236] width 59 height 6
click at [346, 249] on span "Optimizations" at bounding box center [360, 246] width 29 height 6
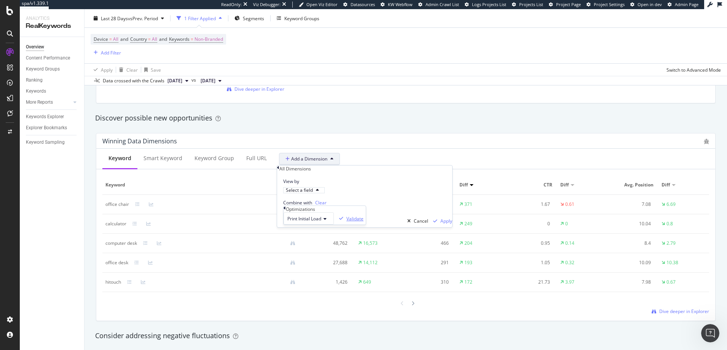
click at [364, 222] on div "Validate" at bounding box center [355, 218] width 17 height 6
click at [313, 214] on div "Select a field" at bounding box center [299, 211] width 27 height 5
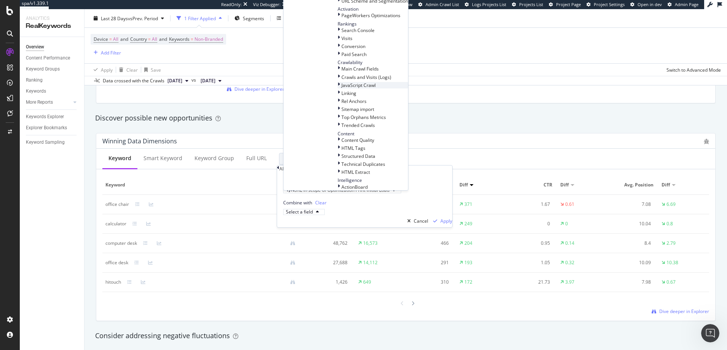
click at [342, 88] on span "JavaScript Crawl" at bounding box center [359, 85] width 34 height 6
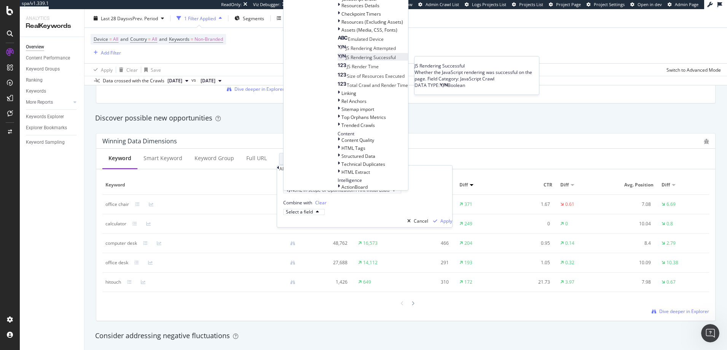
click at [346, 61] on span "JS Rendering Successful" at bounding box center [371, 57] width 50 height 6
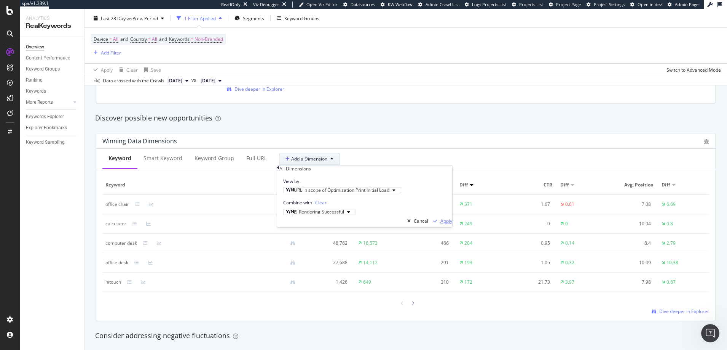
click at [441, 224] on div "Apply" at bounding box center [447, 220] width 12 height 6
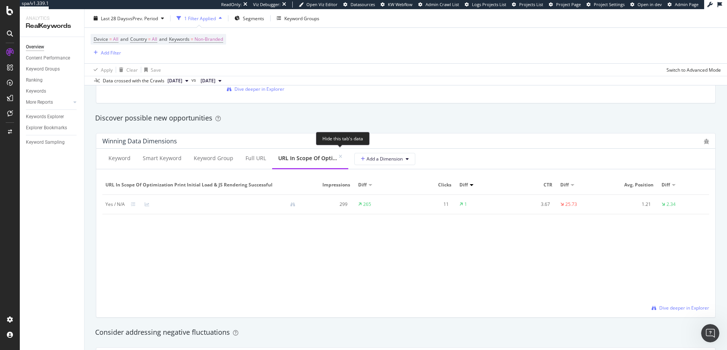
click at [342, 154] on icon at bounding box center [340, 156] width 3 height 5
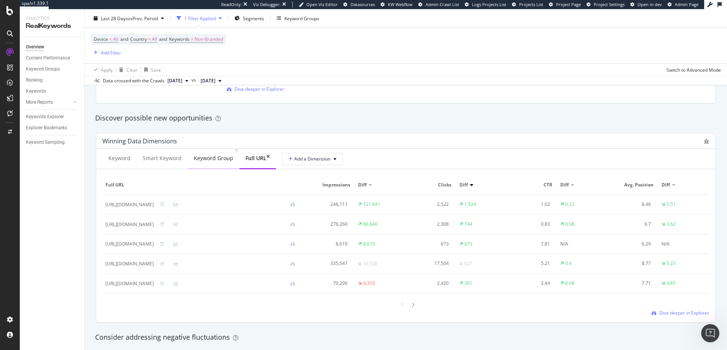
click at [207, 158] on div "Keyword Group" at bounding box center [214, 158] width 40 height 8
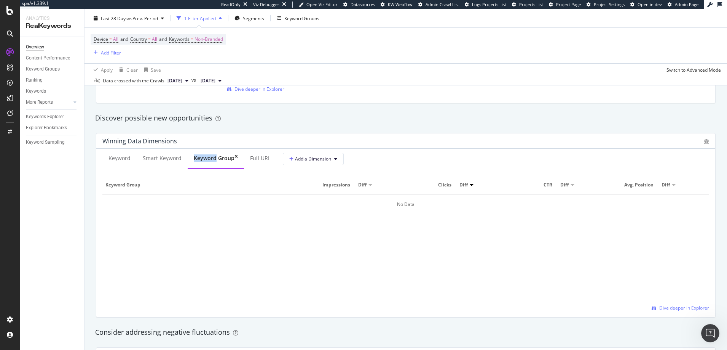
click at [207, 158] on div "Keyword Group" at bounding box center [214, 158] width 41 height 8
click at [125, 158] on div "Keyword" at bounding box center [120, 158] width 22 height 8
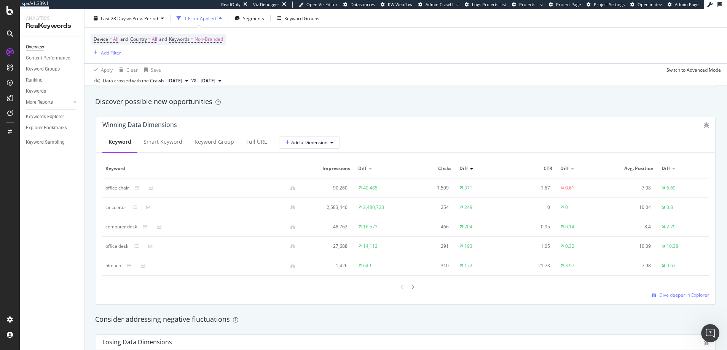
scroll to position [660, 0]
click at [36, 128] on div "Explorer Bookmarks" at bounding box center [46, 128] width 41 height 8
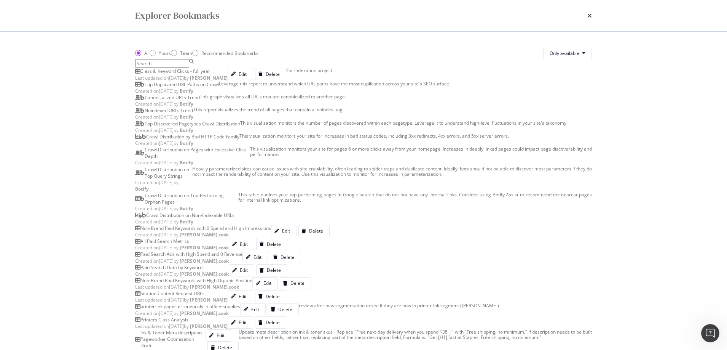
scroll to position [351, 0]
click at [209, 277] on div "Non-Brand Paid Keywords with High Organic Position" at bounding box center [197, 280] width 112 height 6
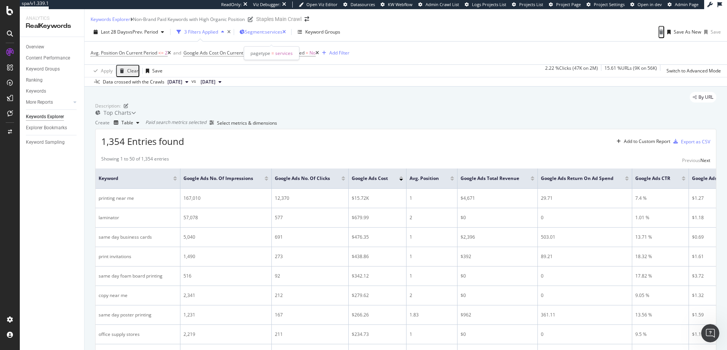
click at [268, 35] on span "Segment: services" at bounding box center [264, 32] width 38 height 6
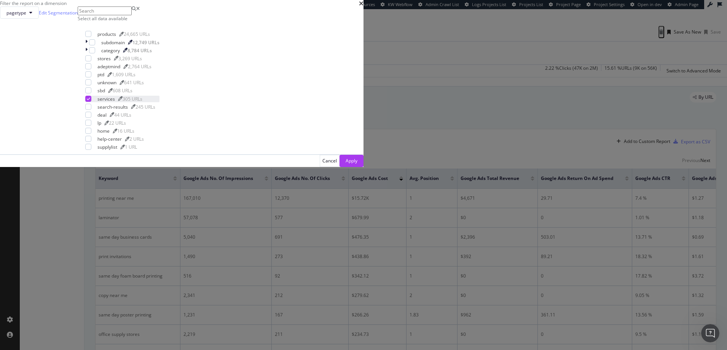
click at [90, 101] on icon "modal" at bounding box center [88, 99] width 3 height 4
click at [95, 53] on div "modal" at bounding box center [92, 50] width 6 height 6
click at [91, 37] on div "modal" at bounding box center [88, 34] width 6 height 6
click at [358, 164] on div "Apply" at bounding box center [352, 160] width 12 height 6
